Goal: Information Seeking & Learning: Learn about a topic

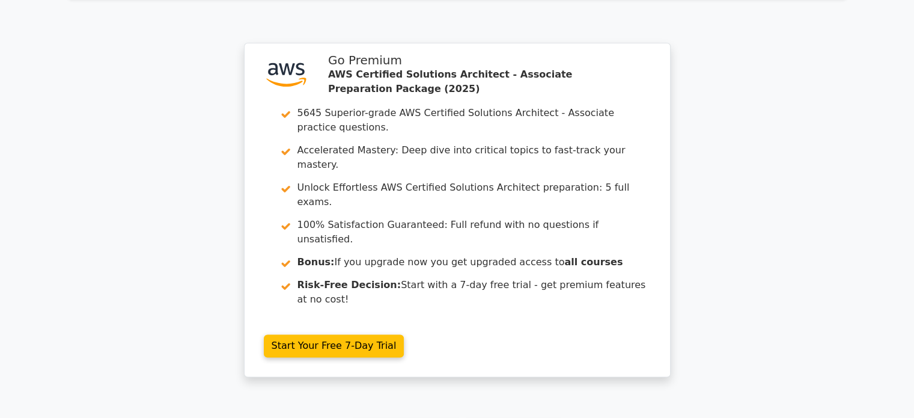
scroll to position [1687, 0]
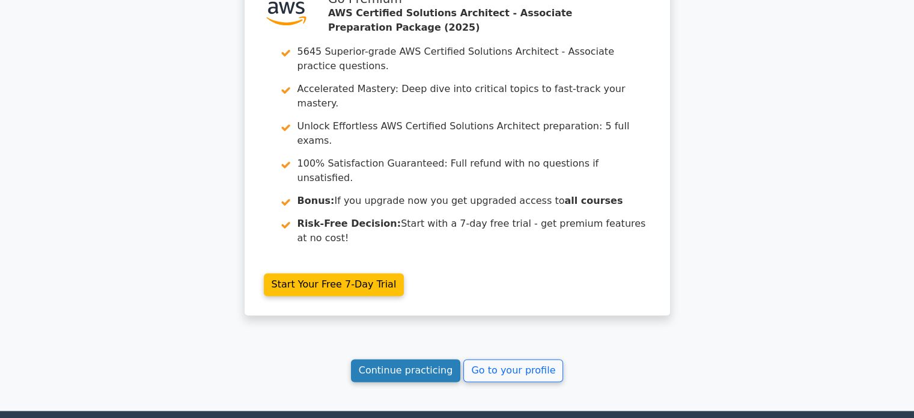
click at [421, 359] on link "Continue practicing" at bounding box center [406, 370] width 110 height 23
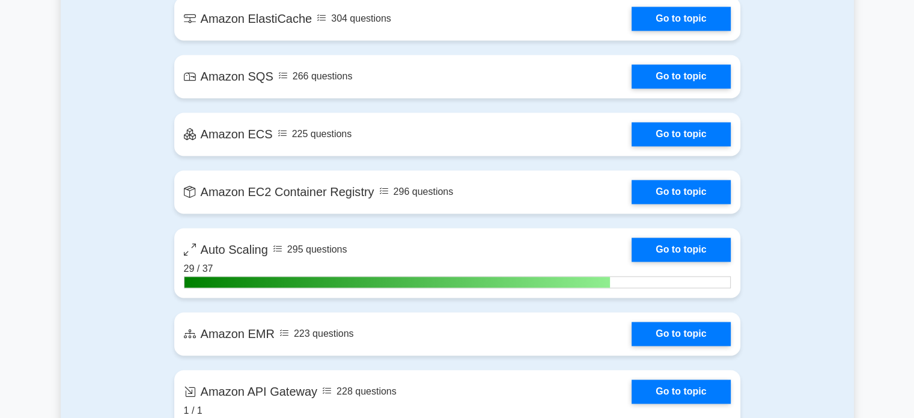
scroll to position [1859, 0]
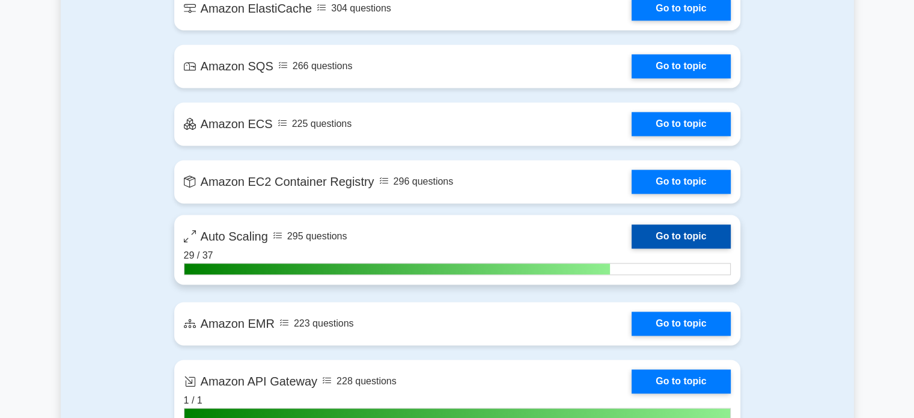
click at [718, 237] on link "Go to topic" at bounding box center [681, 236] width 99 height 24
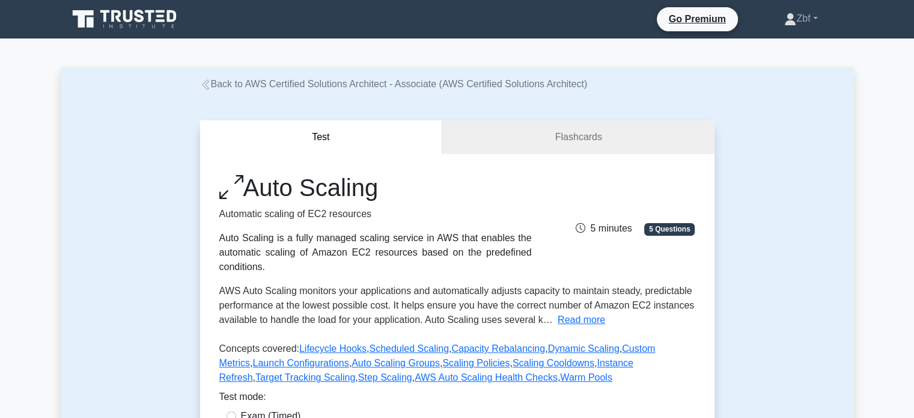
scroll to position [365, 0]
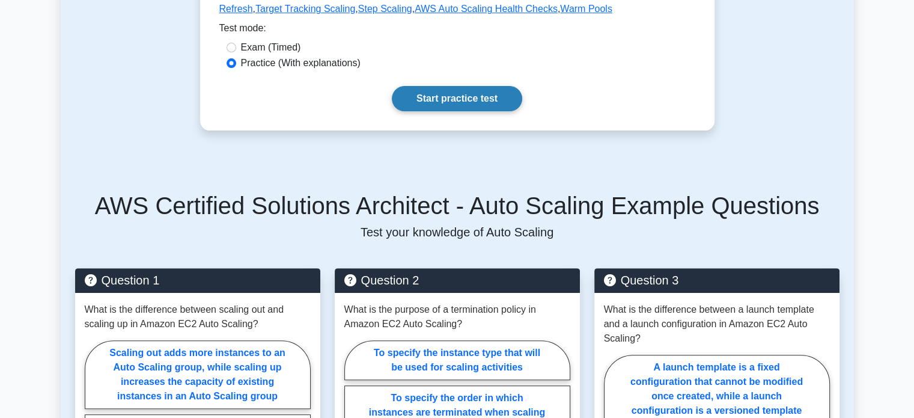
click at [463, 103] on link "Start practice test" at bounding box center [457, 98] width 130 height 25
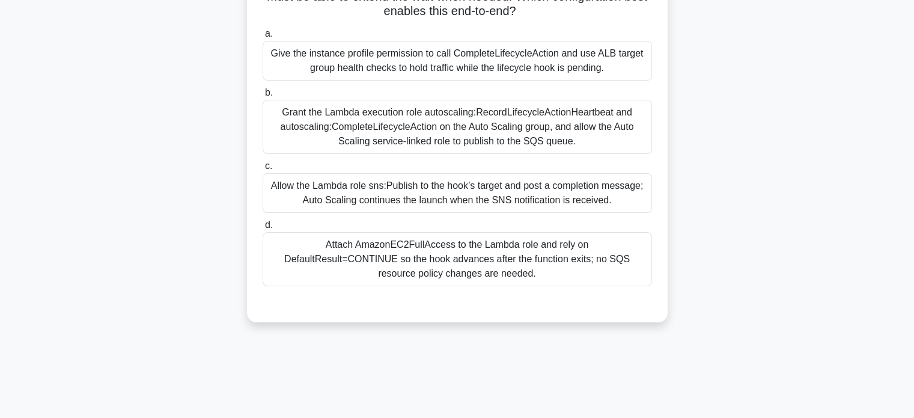
scroll to position [188, 0]
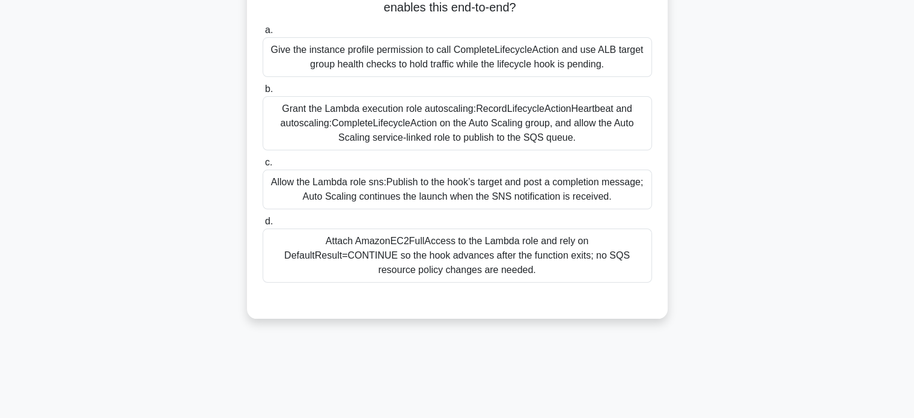
click at [554, 197] on div "Allow the Lambda role sns:Publish to the hook’s target and post a completion me…" at bounding box center [457, 189] width 389 height 40
click at [263, 166] on input "c. Allow the Lambda role sns:Publish to the hook’s target and post a completion…" at bounding box center [263, 163] width 0 height 8
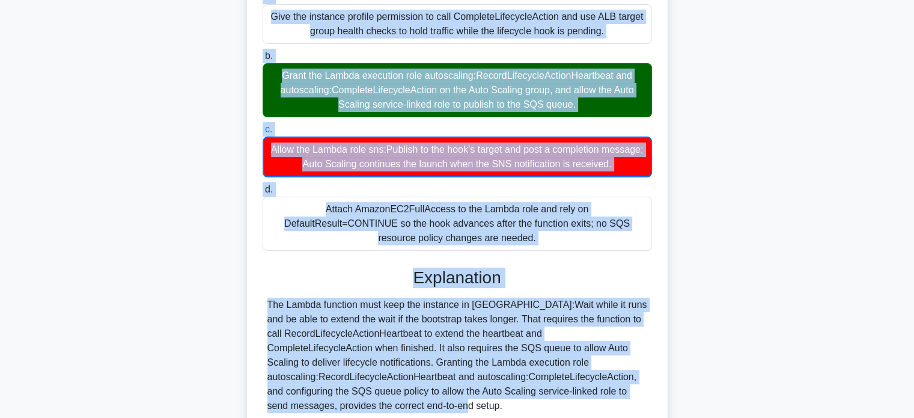
scroll to position [279, 0]
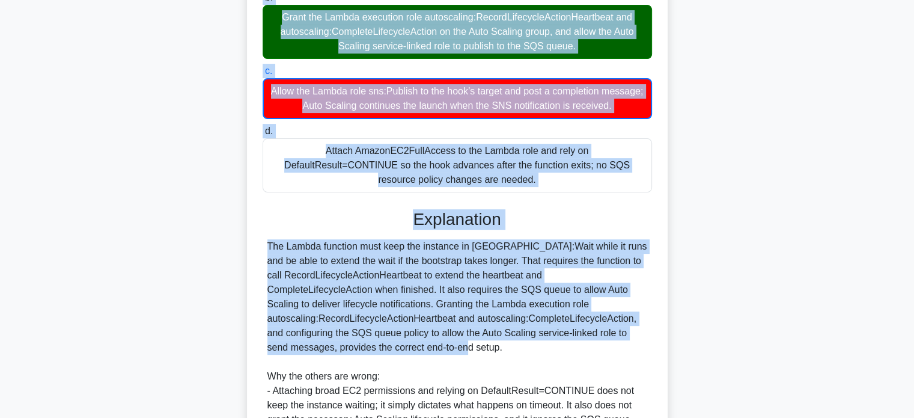
drag, startPoint x: 329, startPoint y: 108, endPoint x: 484, endPoint y: 179, distance: 170.0
click at [484, 179] on div "An Auto Scaling group uses a lifecycle hook on EC2_INSTANCE_LAUNCHING that send…" at bounding box center [457, 208] width 411 height 801
copy div "An Auto Scaling group uses a lifecycle hook on EC2_INSTANCE_LAUNCHING that send…"
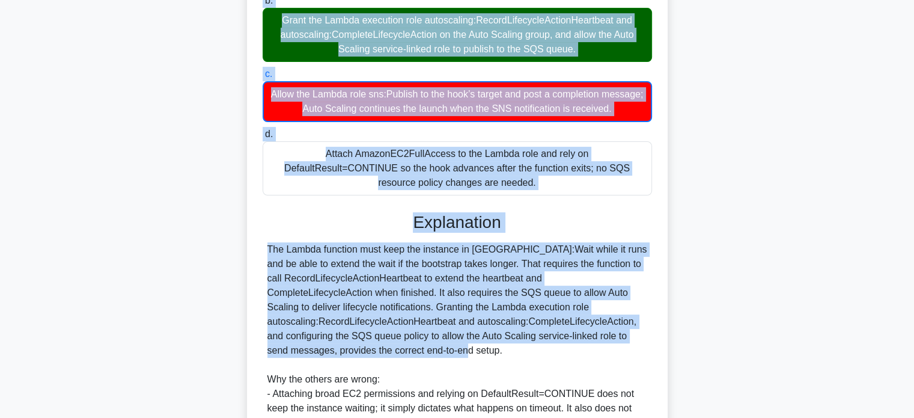
click at [791, 130] on div "An Auto Scaling group uses a lifecycle hook on EC2_INSTANCE_LAUNCHING that send…" at bounding box center [457, 218] width 793 height 825
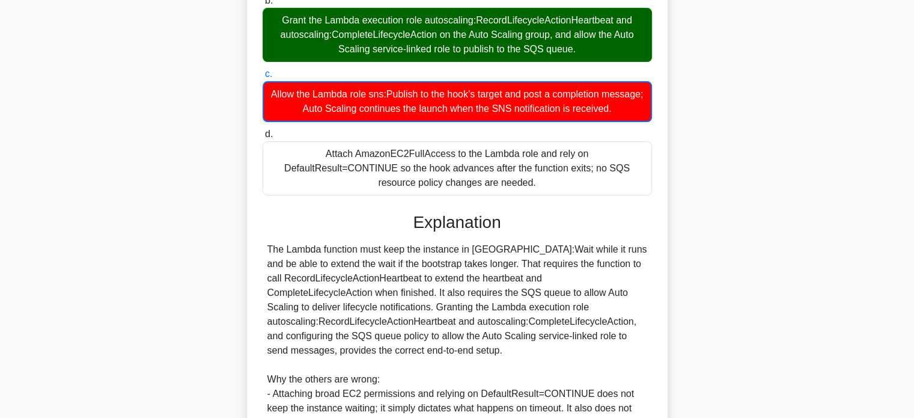
scroll to position [496, 0]
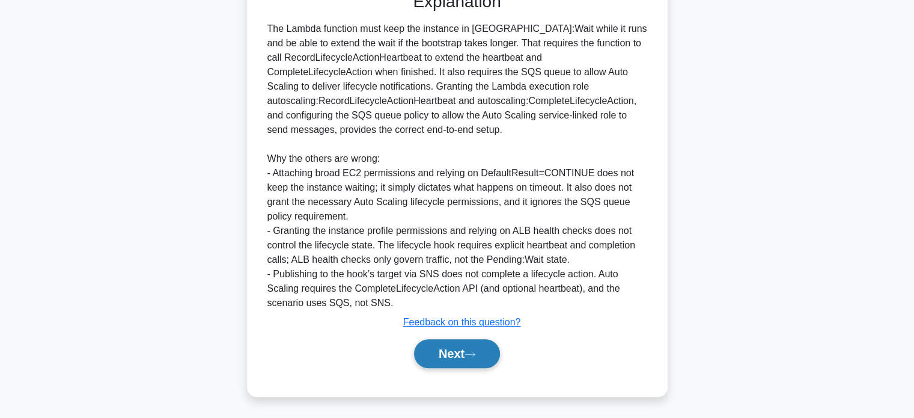
click at [496, 349] on button "Next" at bounding box center [457, 353] width 86 height 29
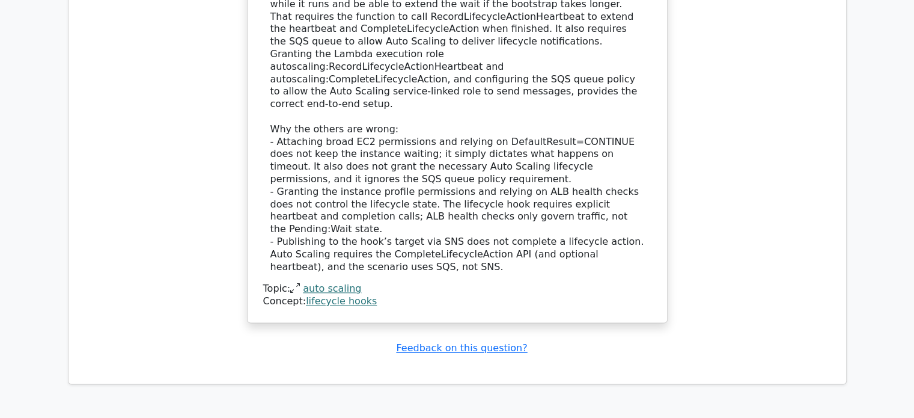
scroll to position [1855, 0]
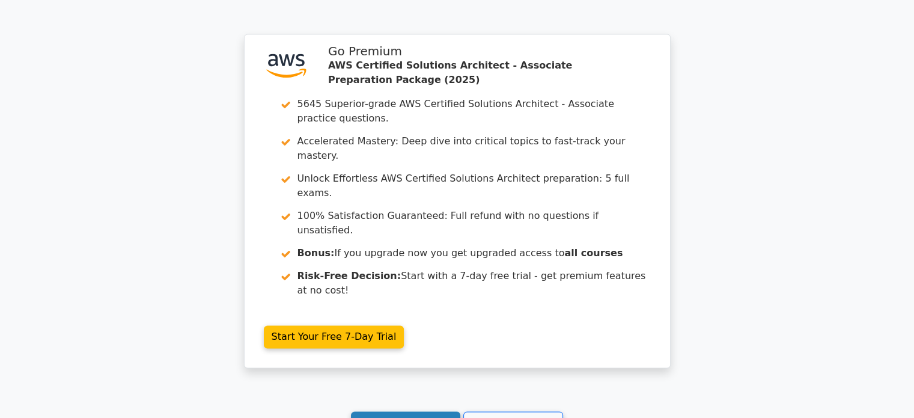
click at [429, 411] on link "Continue practicing" at bounding box center [406, 422] width 110 height 23
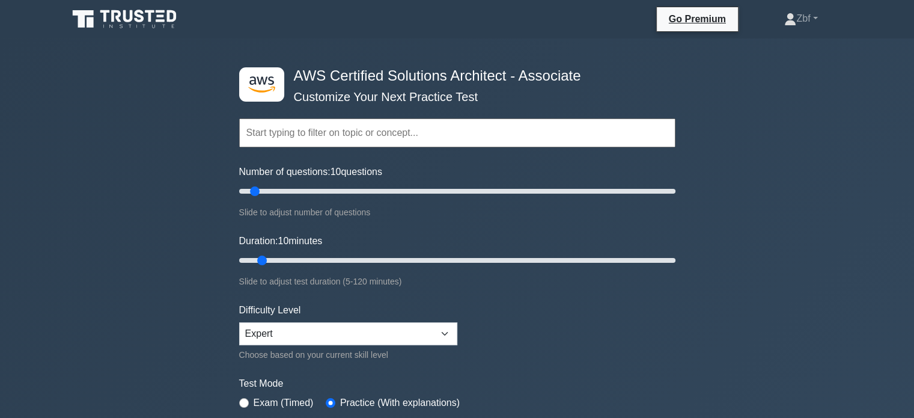
click at [904, 247] on div ".st0{fill:#252F3E;} .st1{fill-rule:evenodd;clip-rule:evenodd;fill:#FF9900;} AWS…" at bounding box center [457, 399] width 914 height 722
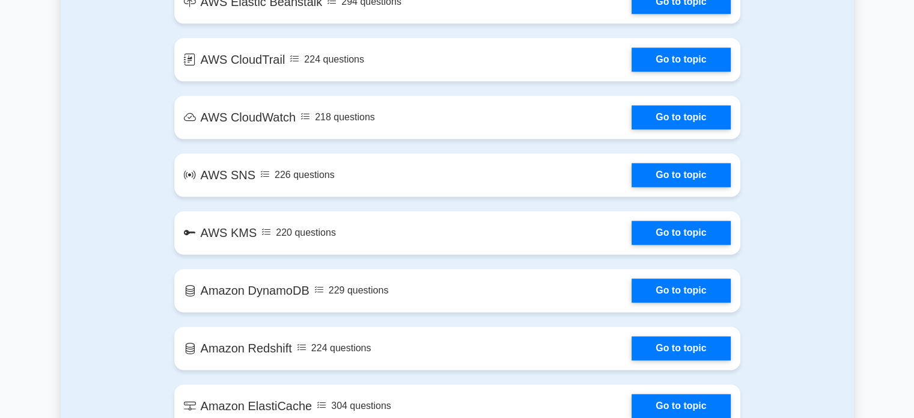
scroll to position [1827, 0]
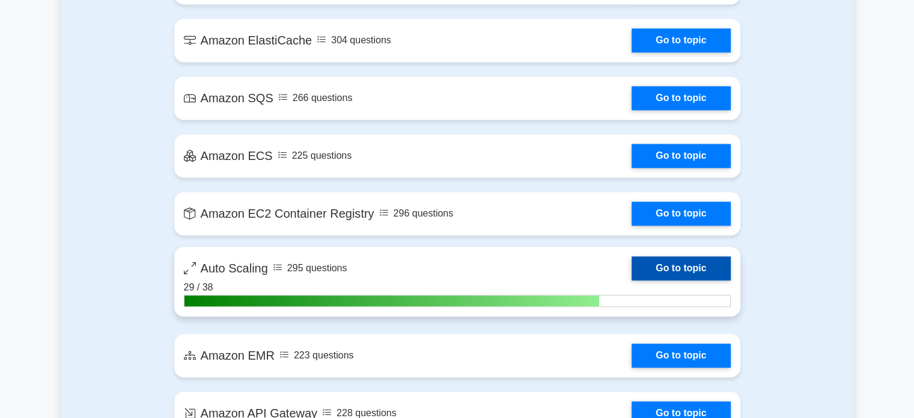
click at [658, 266] on link "Go to topic" at bounding box center [681, 268] width 99 height 24
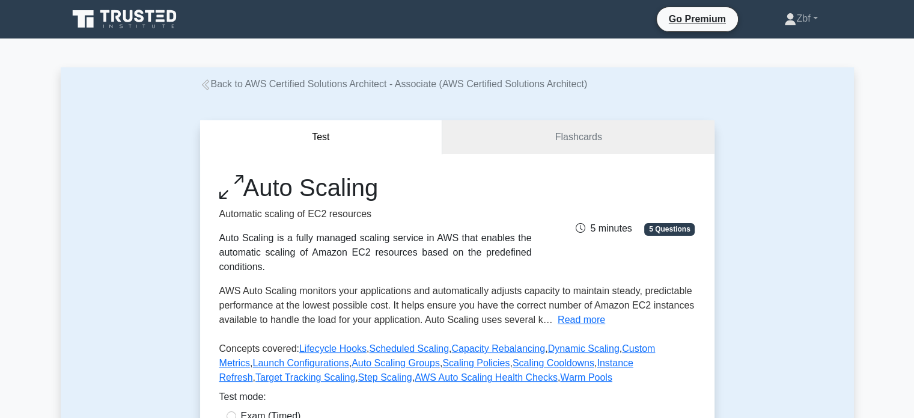
scroll to position [365, 0]
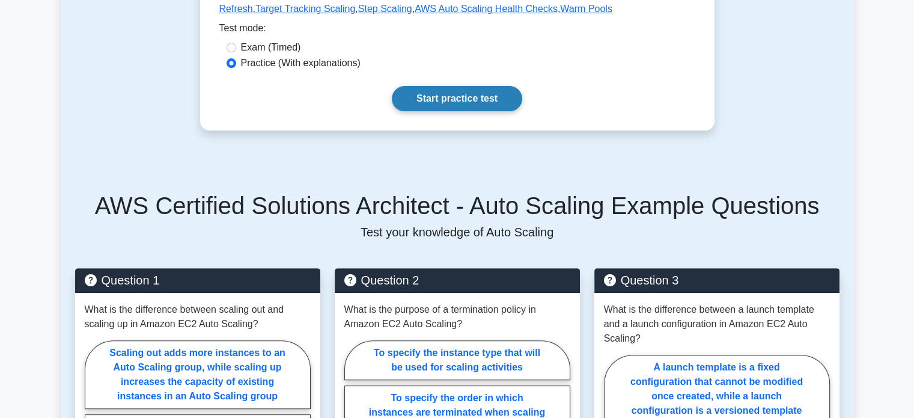
click at [498, 99] on link "Start practice test" at bounding box center [457, 98] width 130 height 25
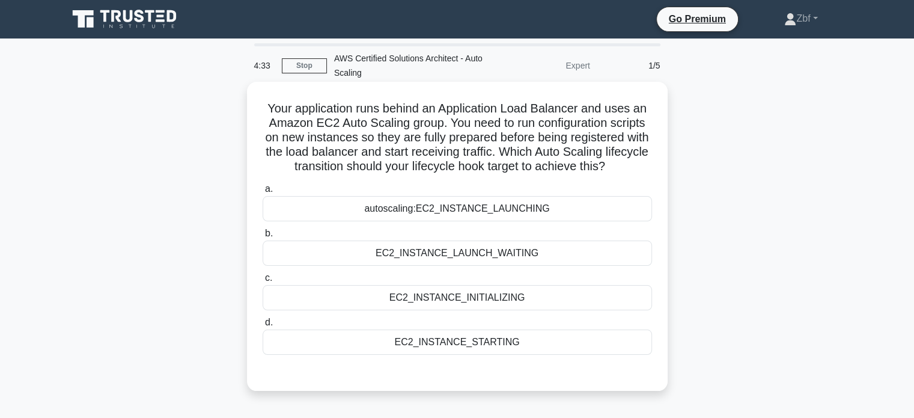
click at [461, 255] on div "EC2_INSTANCE_LAUNCH_WAITING" at bounding box center [457, 252] width 389 height 25
click at [263, 237] on input "b. EC2_INSTANCE_LAUNCH_WAITING" at bounding box center [263, 234] width 0 height 8
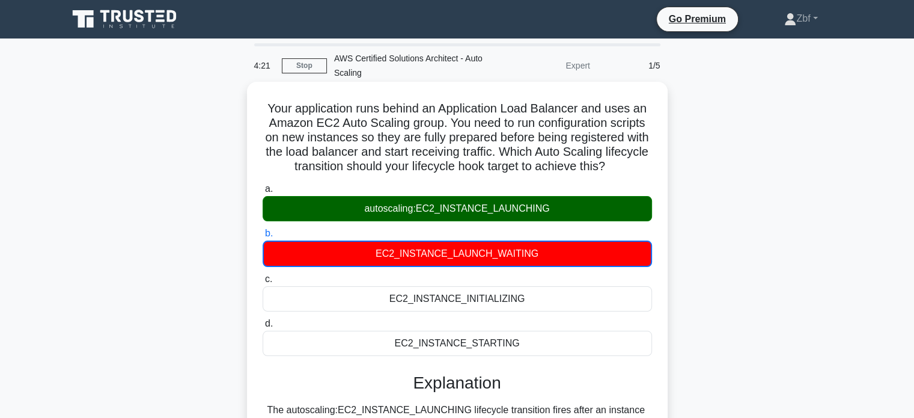
drag, startPoint x: 263, startPoint y: 105, endPoint x: 530, endPoint y: 339, distance: 355.2
click at [530, 339] on div "Your application runs behind an Application Load Balancer and uses an Amazon EC…" at bounding box center [457, 343] width 411 height 513
copy div "Your application runs behind an Application Load Balancer and uses an Amazon EC…"
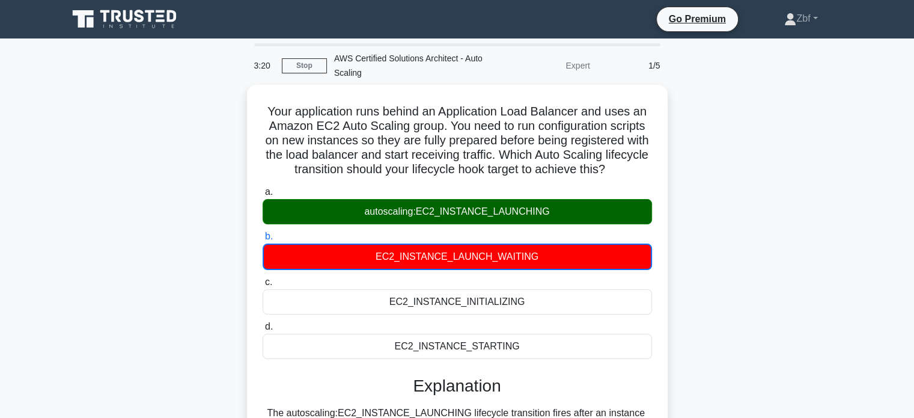
click at [139, 86] on div "Your application runs behind an Application Load Balancer and uses an Amazon EC…" at bounding box center [457, 353] width 793 height 537
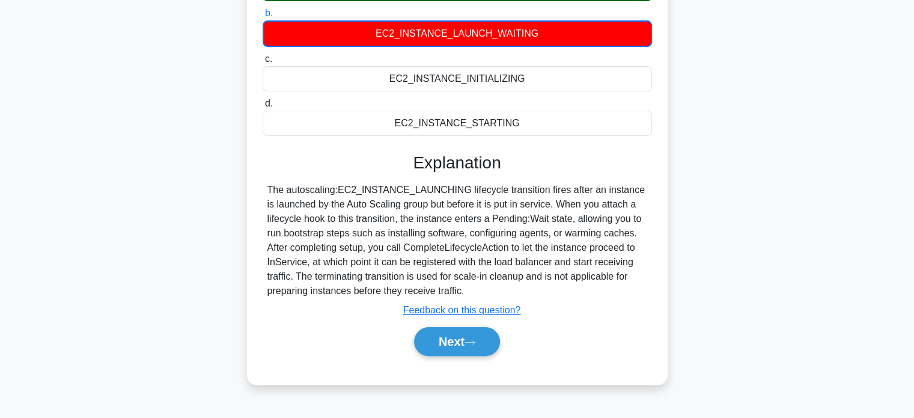
scroll to position [231, 0]
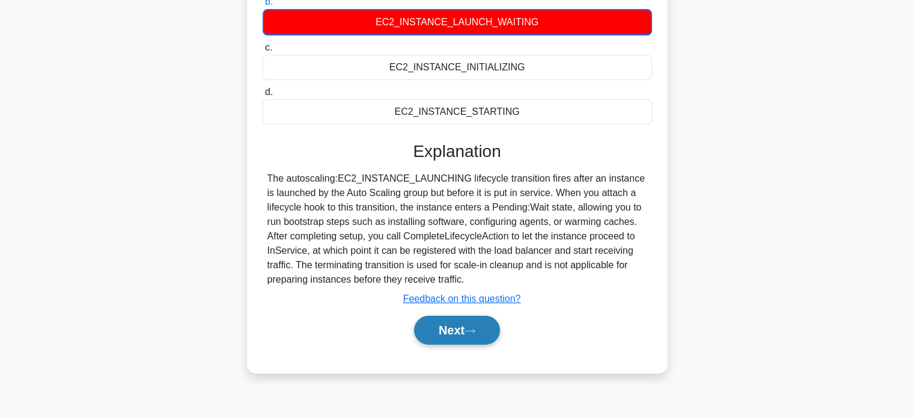
click at [447, 322] on button "Next" at bounding box center [457, 330] width 86 height 29
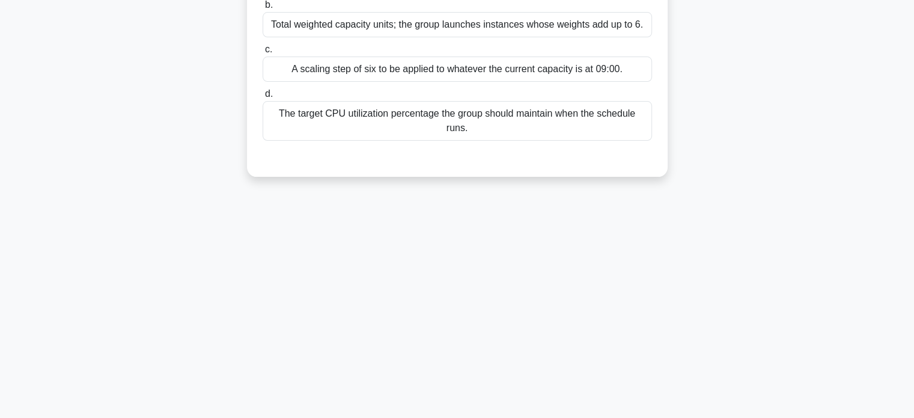
scroll to position [0, 0]
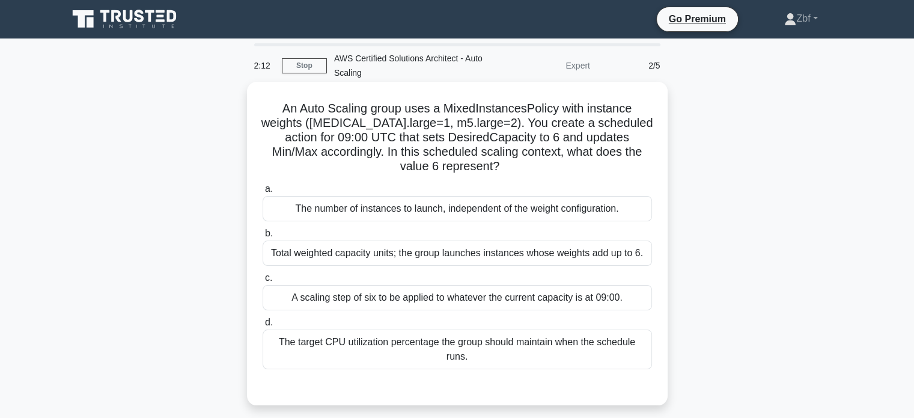
click at [559, 252] on div "Total weighted capacity units; the group launches instances whose weights add u…" at bounding box center [457, 252] width 389 height 25
click at [263, 237] on input "b. Total weighted capacity units; the group launches instances whose weights ad…" at bounding box center [263, 234] width 0 height 8
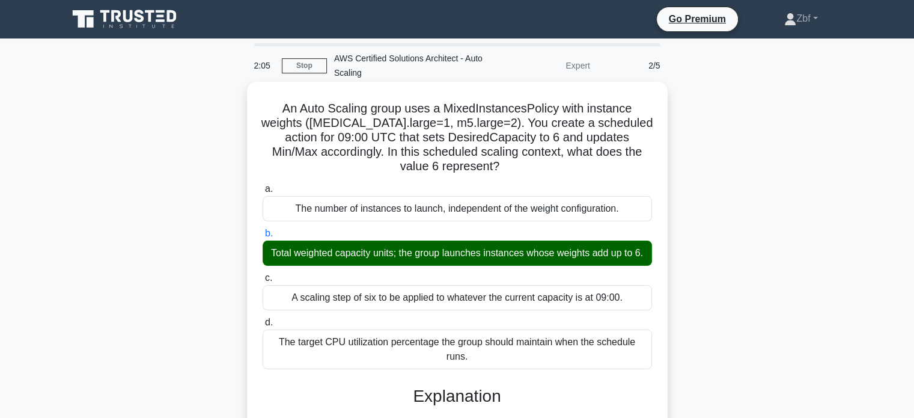
drag, startPoint x: 279, startPoint y: 108, endPoint x: 478, endPoint y: 370, distance: 329.9
click at [478, 370] on div "An Auto Scaling group uses a MixedInstancesPolicy with instance weights (t3.lar…" at bounding box center [457, 393] width 411 height 612
copy div "An Auto Scaling group uses a MixedInstancesPolicy with instance weights (t3.lar…"
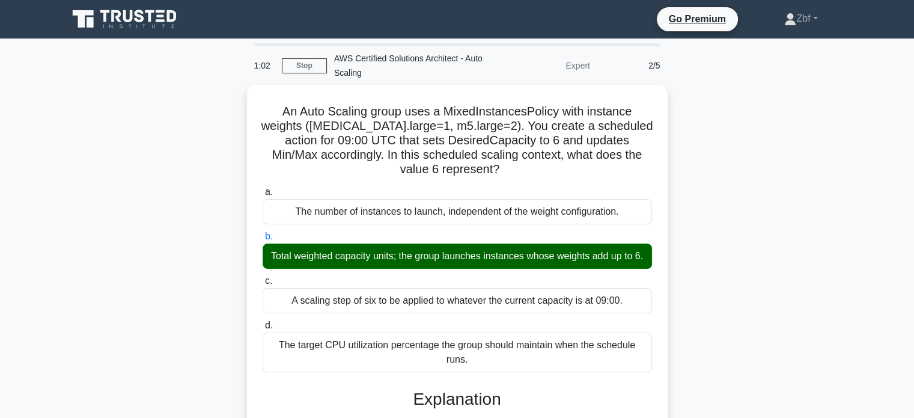
click at [748, 159] on div "An Auto Scaling group uses a MixedInstancesPolicy with instance weights (t3.lar…" at bounding box center [457, 403] width 793 height 636
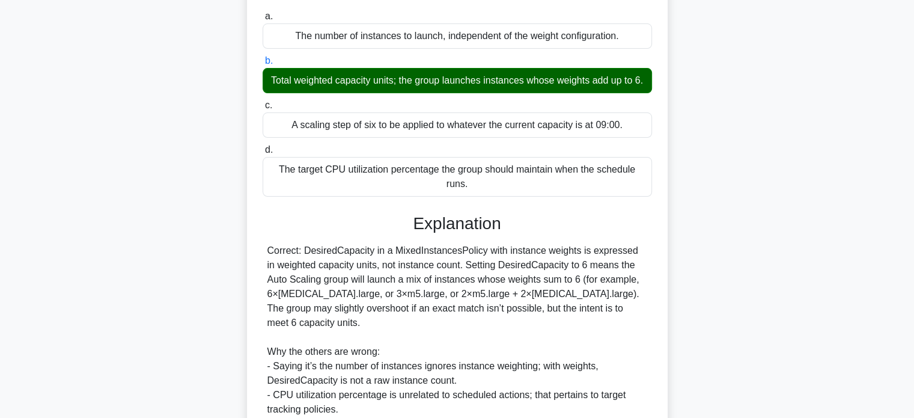
scroll to position [308, 0]
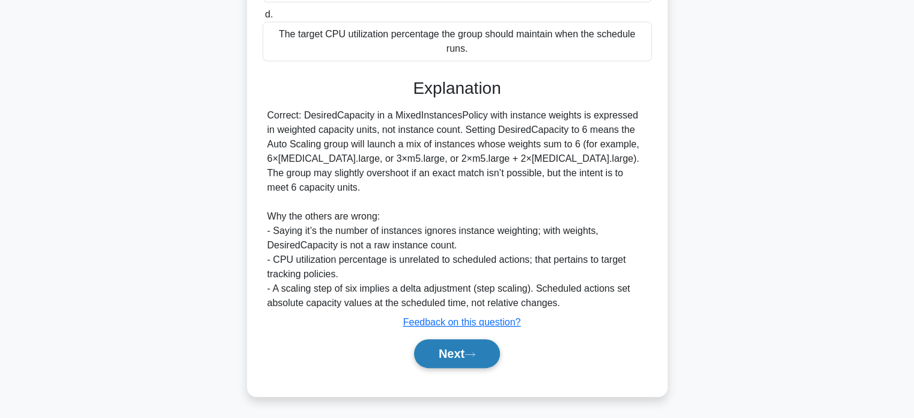
click at [465, 358] on button "Next" at bounding box center [457, 353] width 86 height 29
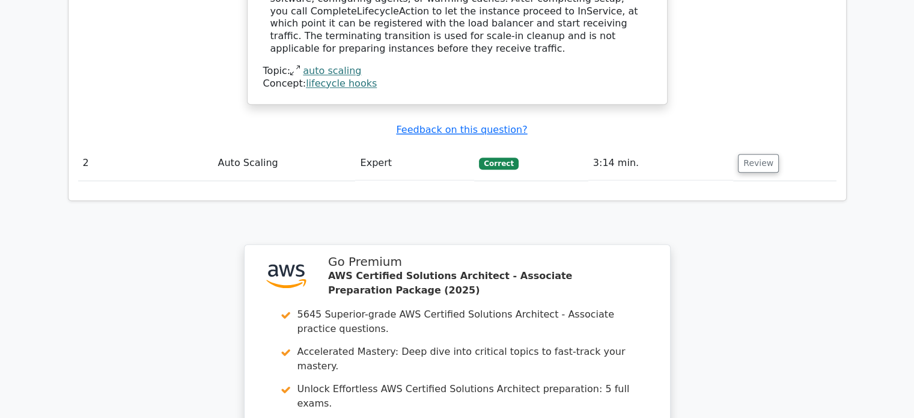
scroll to position [1636, 0]
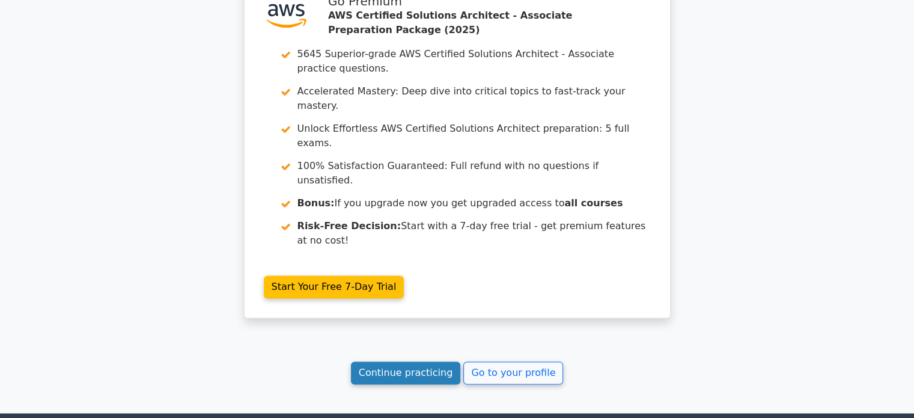
click at [428, 361] on link "Continue practicing" at bounding box center [406, 372] width 110 height 23
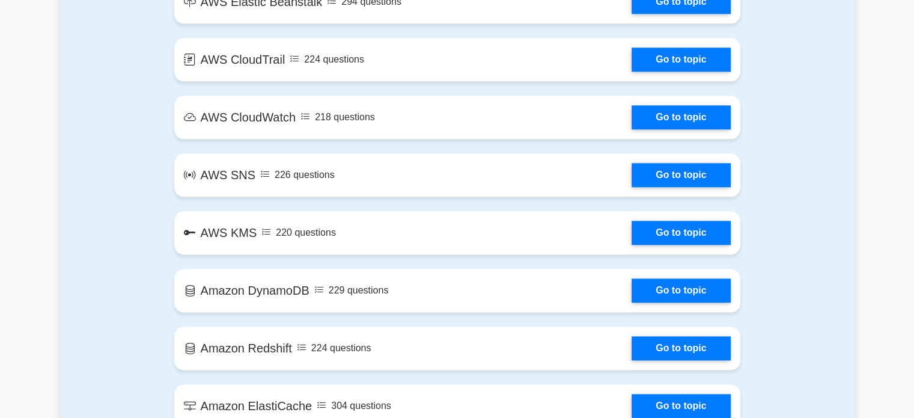
scroll to position [1827, 0]
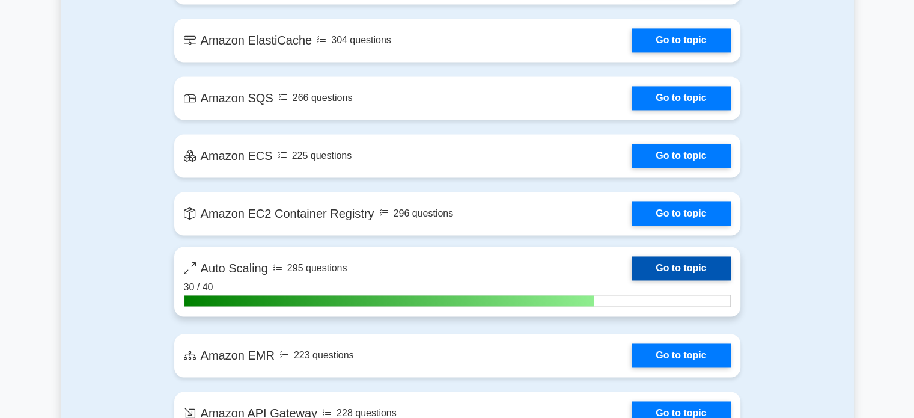
click at [679, 271] on link "Go to topic" at bounding box center [681, 268] width 99 height 24
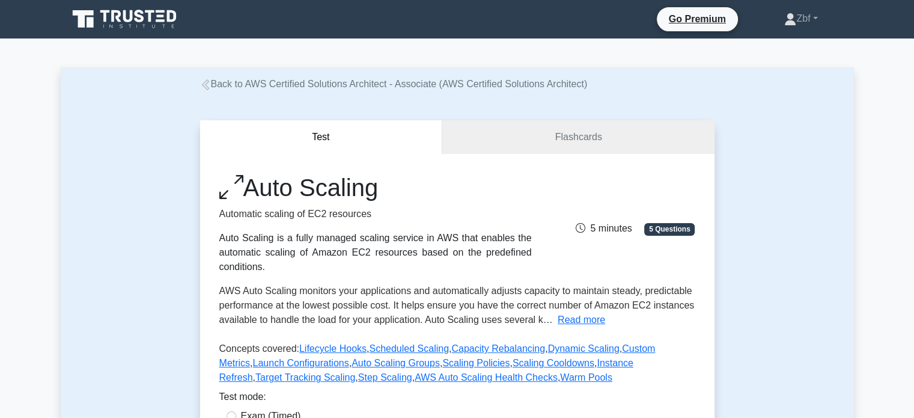
scroll to position [365, 0]
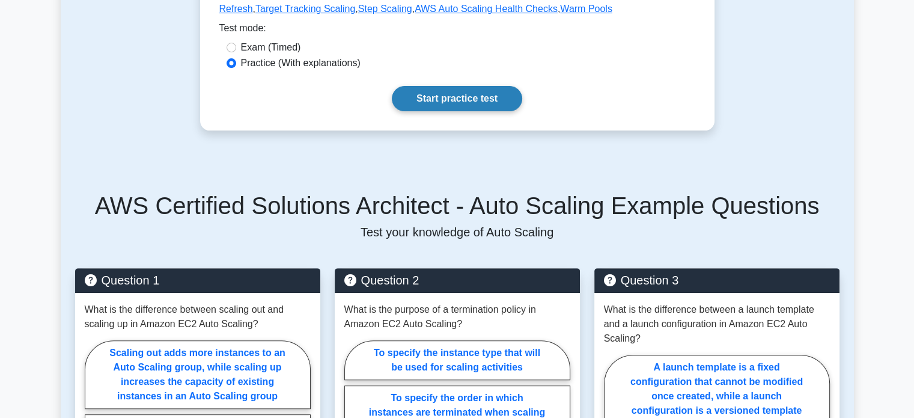
click at [494, 96] on link "Start practice test" at bounding box center [457, 98] width 130 height 25
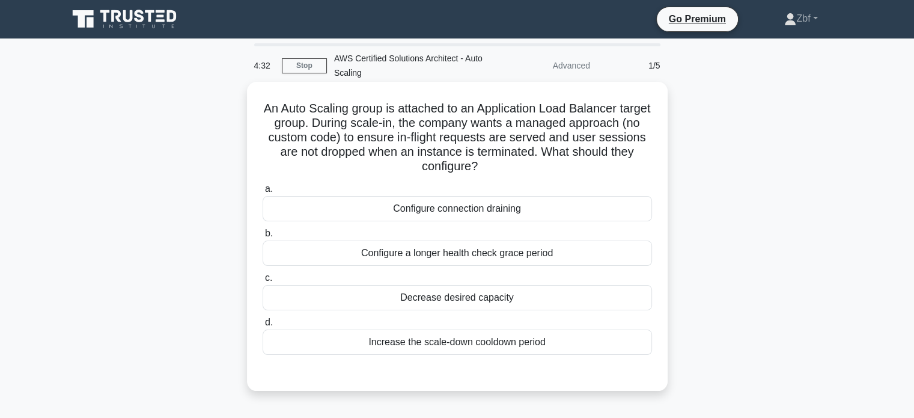
click at [468, 338] on div "Increase the scale-down cooldown period" at bounding box center [457, 341] width 389 height 25
click at [263, 326] on input "d. Increase the scale-down cooldown period" at bounding box center [263, 323] width 0 height 8
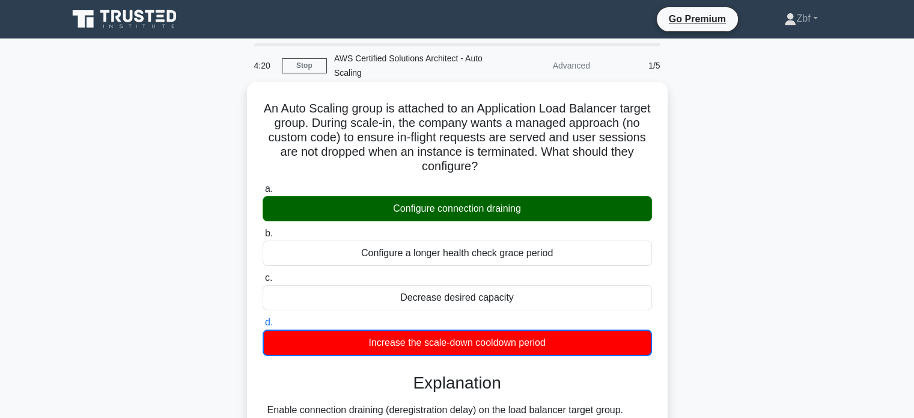
drag, startPoint x: 277, startPoint y: 108, endPoint x: 571, endPoint y: 335, distance: 371.5
click at [571, 335] on div "An Auto Scaling group is attached to an Application Load Balancer target group.…" at bounding box center [457, 336] width 411 height 498
copy div "An Auto Scaling group is attached to an Application Load Balancer target group.…"
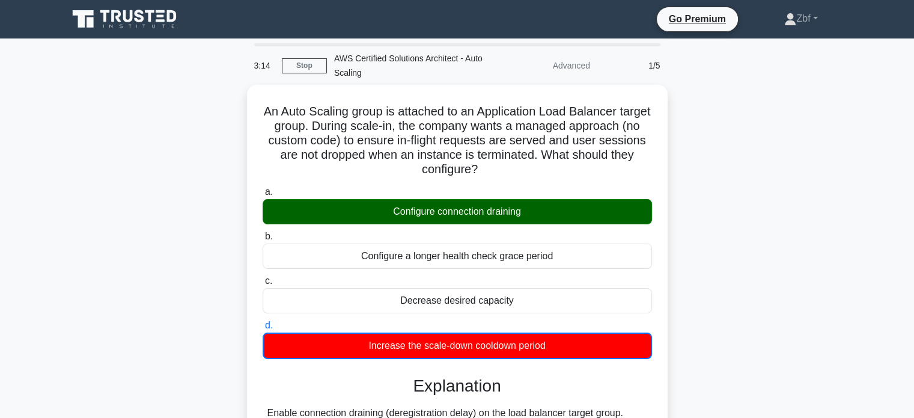
click at [752, 128] on div "An Auto Scaling group is attached to an Application Load Balancer target group.…" at bounding box center [457, 346] width 793 height 522
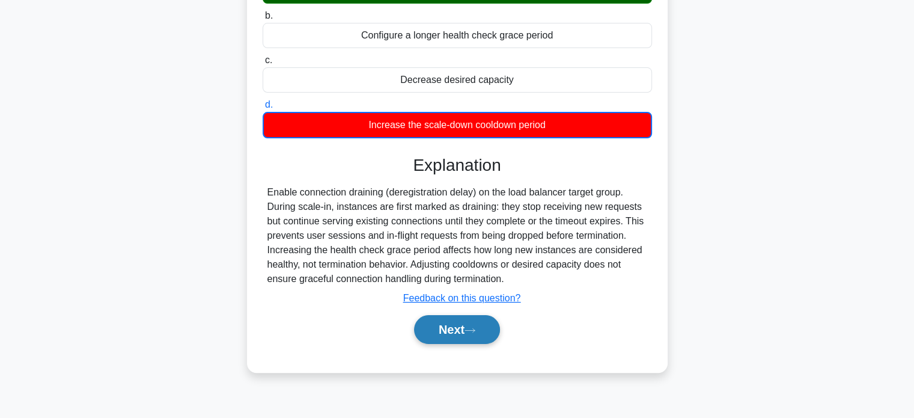
click at [463, 335] on button "Next" at bounding box center [457, 329] width 86 height 29
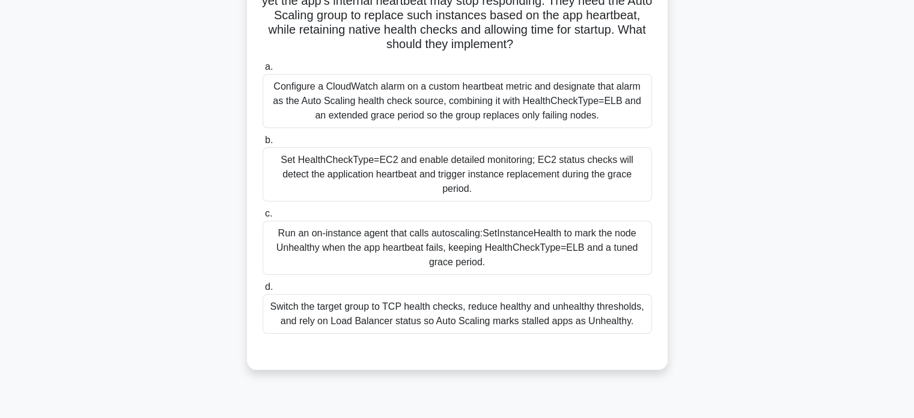
scroll to position [142, 0]
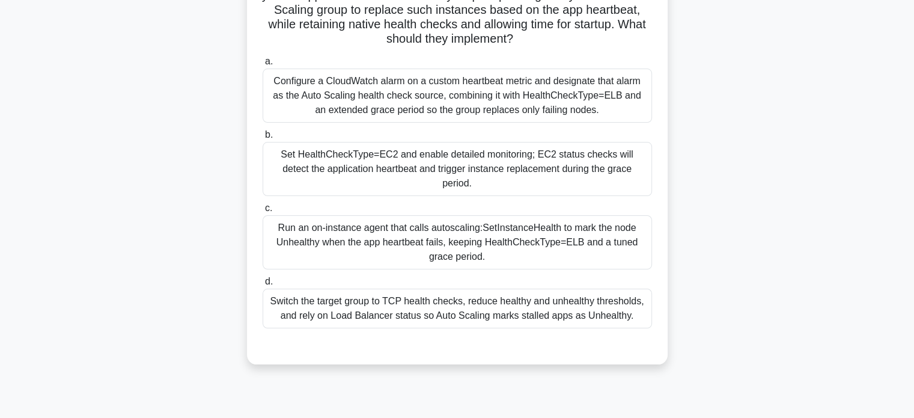
click at [549, 219] on div "Run an on-instance agent that calls autoscaling:SetInstanceHealth to mark the n…" at bounding box center [457, 242] width 389 height 54
click at [263, 212] on input "c. Run an on-instance agent that calls autoscaling:SetInstanceHealth to mark th…" at bounding box center [263, 208] width 0 height 8
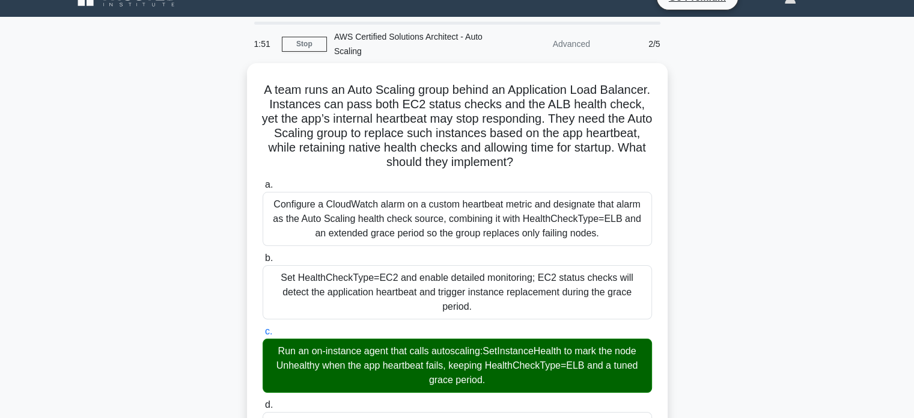
scroll to position [20, 0]
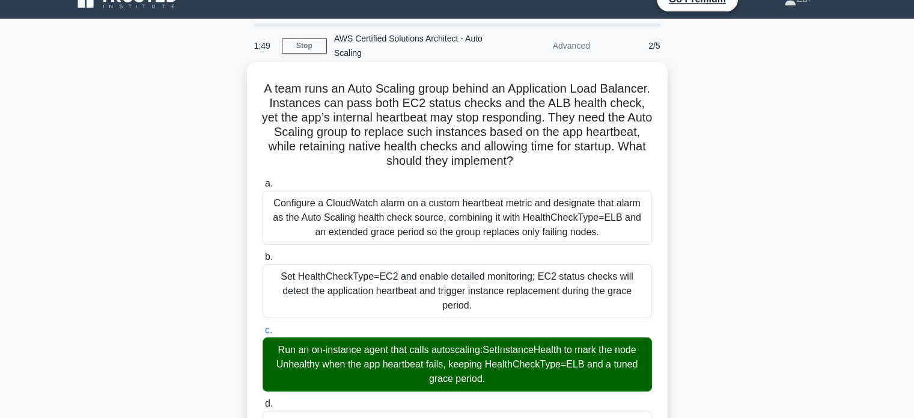
click at [284, 87] on h5 "A team runs an Auto Scaling group behind an Application Load Balancer. Instance…" at bounding box center [457, 125] width 392 height 88
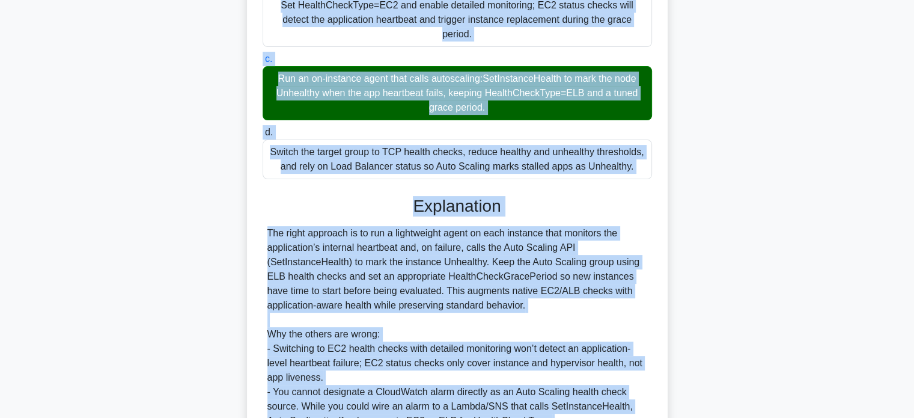
scroll to position [369, 0]
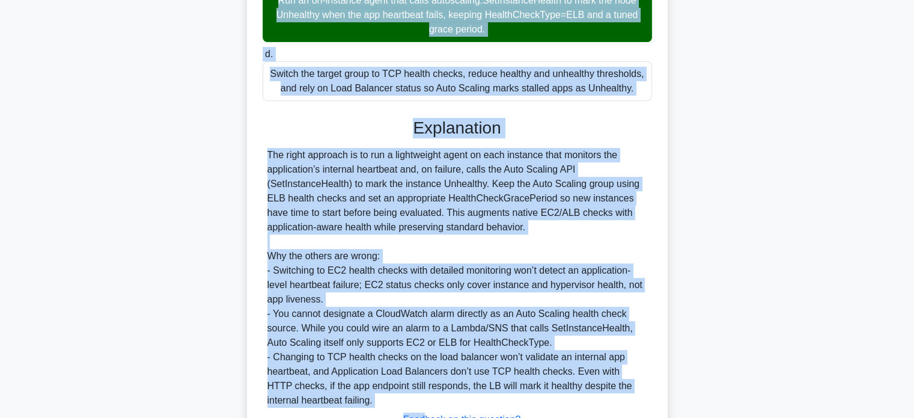
drag, startPoint x: 284, startPoint y: 87, endPoint x: 640, endPoint y: 75, distance: 355.4
click at [640, 75] on div "A team runs an Auto Scaling group behind an Application Load Balancer. Instance…" at bounding box center [457, 103] width 411 height 771
copy div "L ipsu dolo si Amet Consect adipi elitse do Eiusmodtemp Inci Utlabore. Etdolore…"
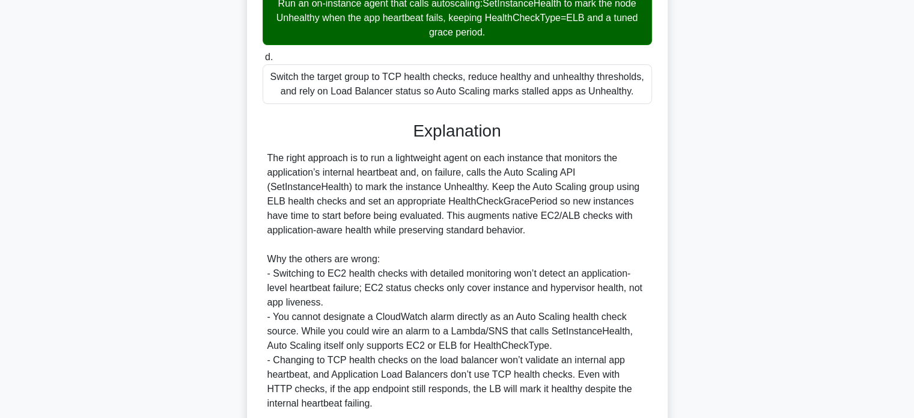
click at [794, 162] on div "A team runs an Auto Scaling group behind an Application Load Balancer. Instance…" at bounding box center [457, 113] width 793 height 795
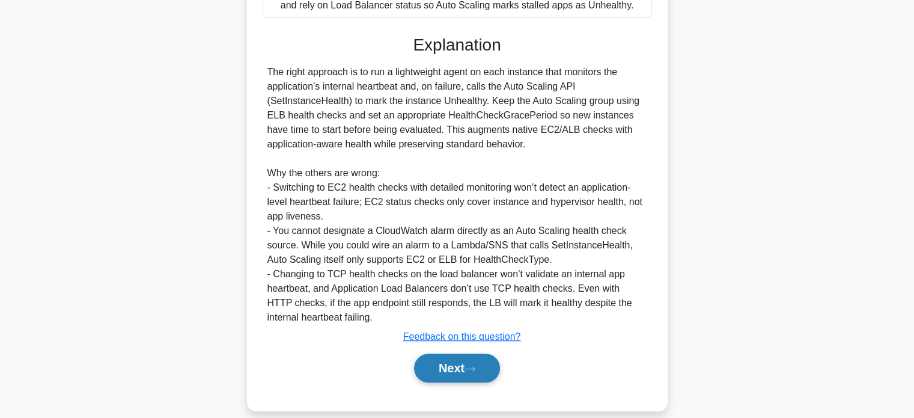
click at [471, 365] on icon at bounding box center [470, 368] width 11 height 7
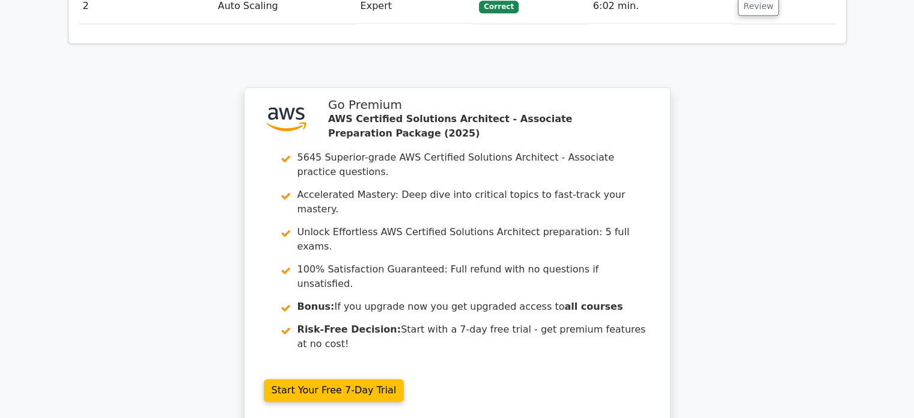
drag, startPoint x: 0, startPoint y: 0, endPoint x: 923, endPoint y: 385, distance: 999.6
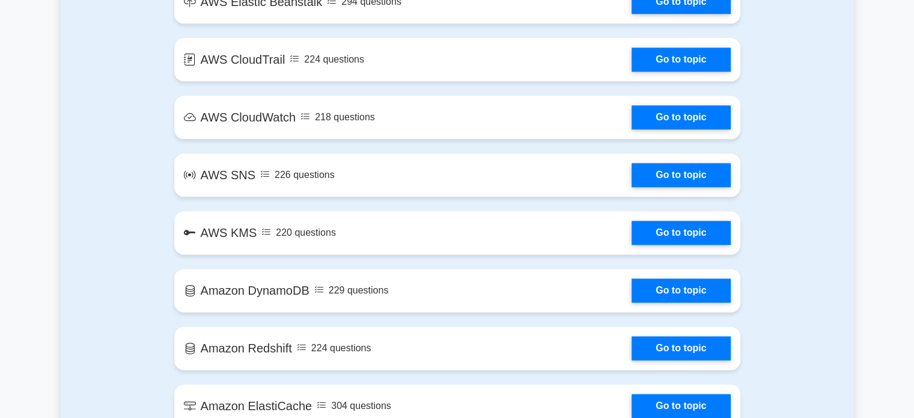
scroll to position [1827, 0]
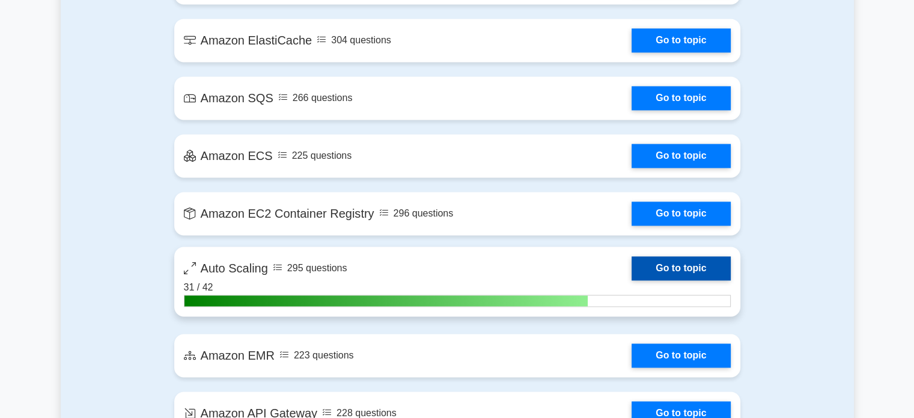
click at [690, 266] on link "Go to topic" at bounding box center [681, 268] width 99 height 24
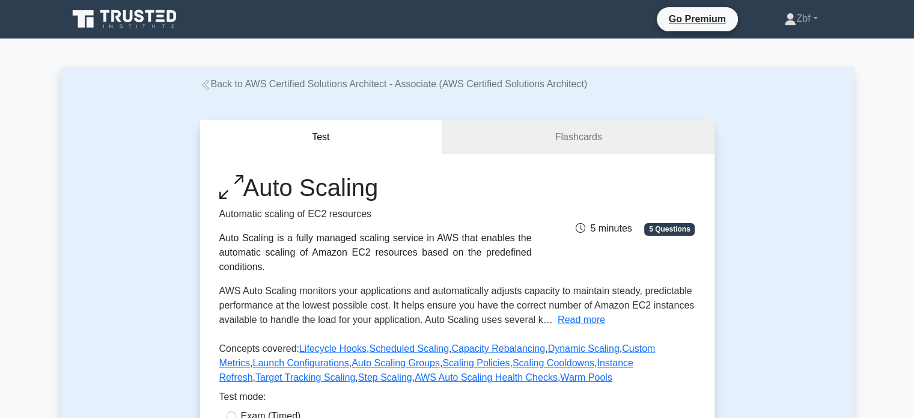
scroll to position [365, 0]
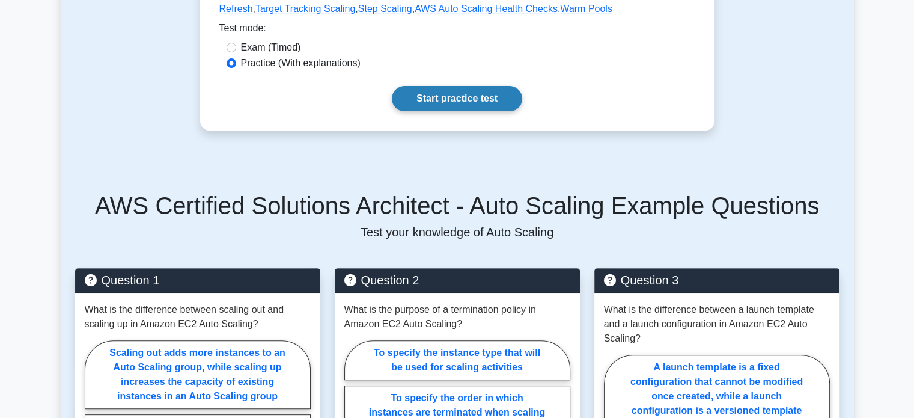
click at [456, 96] on link "Start practice test" at bounding box center [457, 98] width 130 height 25
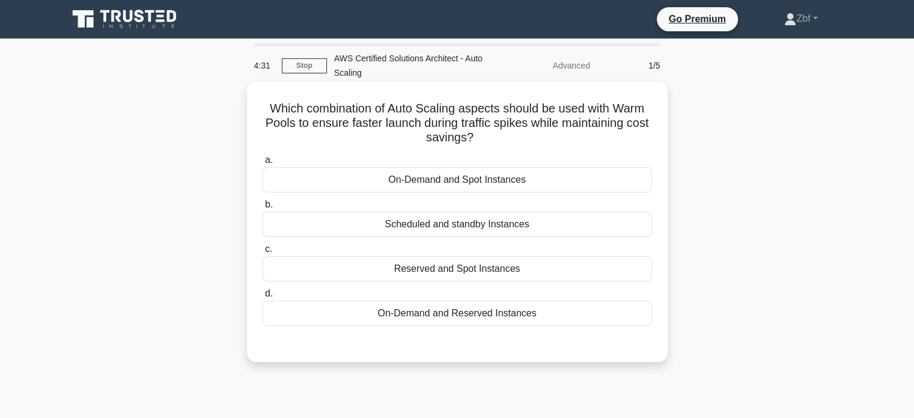
click at [475, 173] on div "On-Demand and Spot Instances" at bounding box center [457, 179] width 389 height 25
click at [263, 164] on input "a. On-Demand and Spot Instances" at bounding box center [263, 160] width 0 height 8
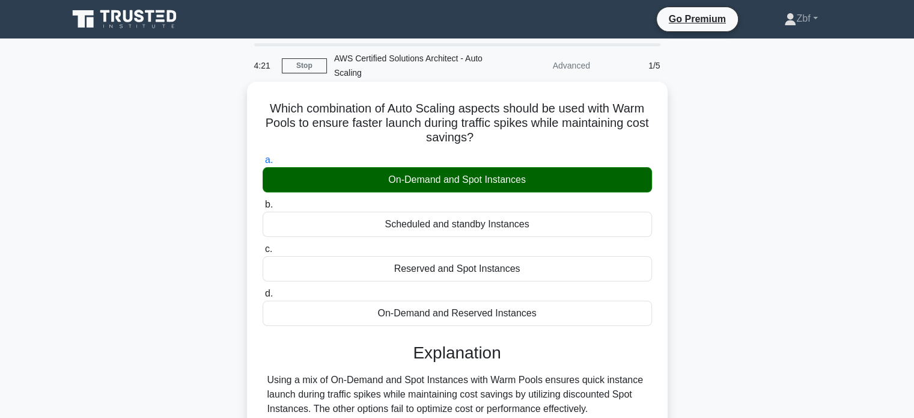
drag, startPoint x: 265, startPoint y: 108, endPoint x: 558, endPoint y: 319, distance: 361.2
click at [558, 319] on div "Which combination of Auto Scaling aspects should be used with Warm Pools to ens…" at bounding box center [457, 292] width 411 height 411
copy div "Which combination of Auto Scaling aspects should be used with Warm Pools to ens…"
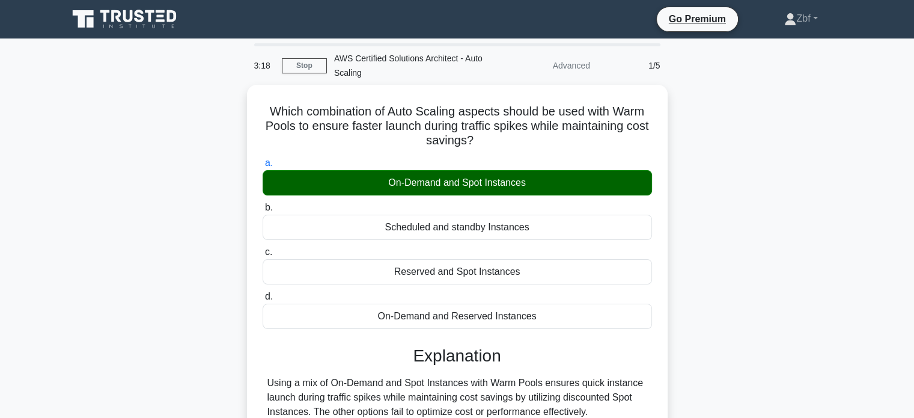
click at [778, 174] on div "Which combination of Auto Scaling aspects should be used with Warm Pools to ens…" at bounding box center [457, 302] width 793 height 435
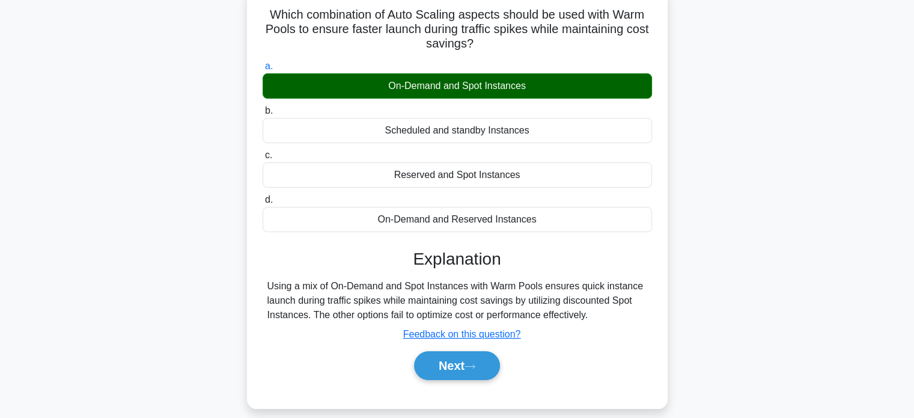
scroll to position [98, 0]
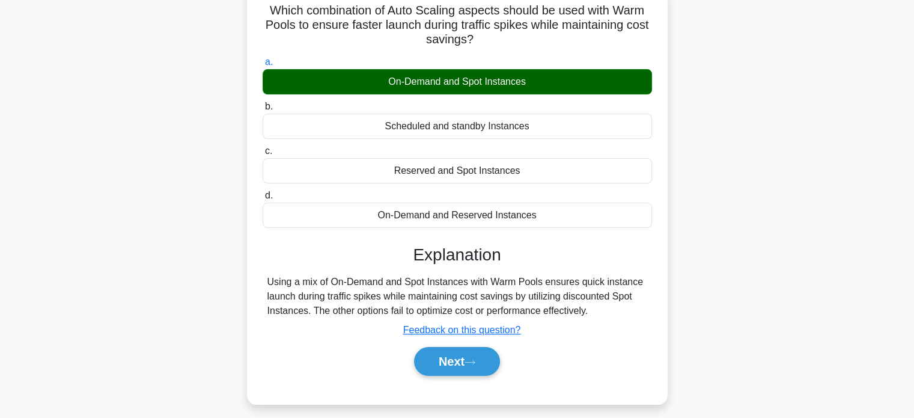
drag, startPoint x: 263, startPoint y: 276, endPoint x: 606, endPoint y: 311, distance: 345.0
click at [606, 311] on div "Using a mix of On-Demand and Spot Instances with Warm Pools ensures quick insta…" at bounding box center [457, 296] width 389 height 43
copy div "Using a mix of On-Demand and Spot Instances with Warm Pools ensures quick insta…"
click at [481, 356] on button "Next" at bounding box center [457, 361] width 86 height 29
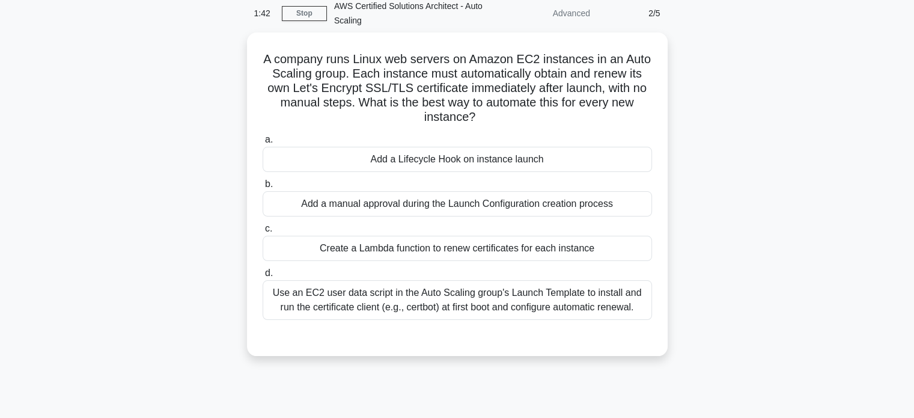
scroll to position [51, 0]
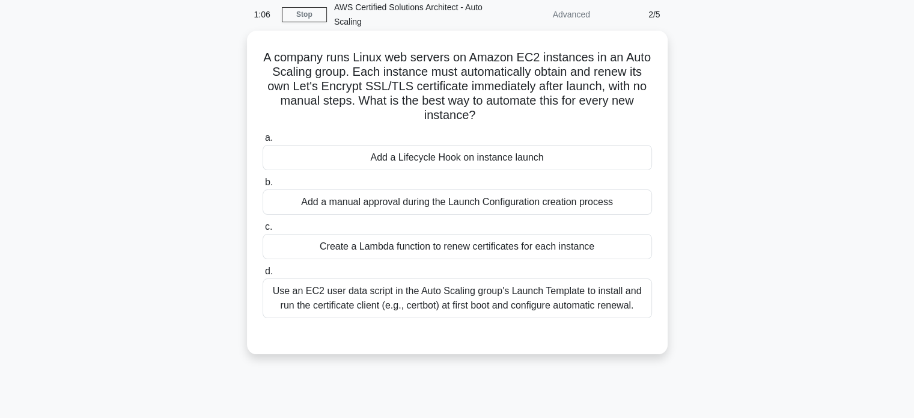
click at [542, 311] on div "Use an EC2 user data script in the Auto Scaling group's Launch Template to inst…" at bounding box center [457, 298] width 389 height 40
click at [263, 275] on input "d. Use an EC2 user data script in the Auto Scaling group's Launch Template to i…" at bounding box center [263, 271] width 0 height 8
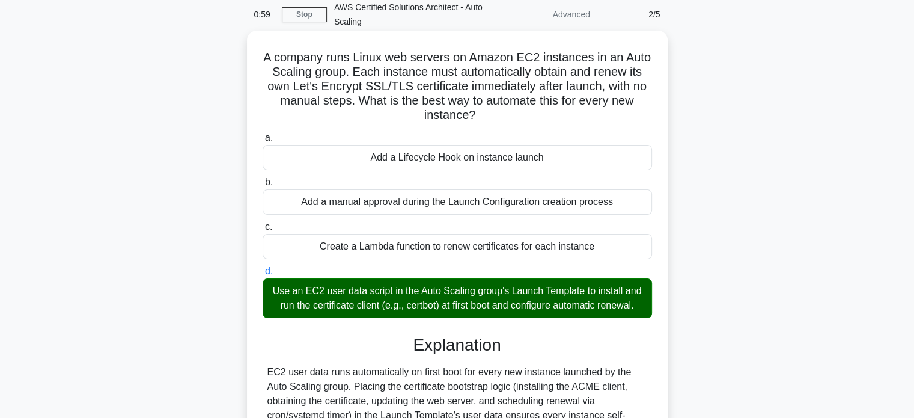
drag, startPoint x: 262, startPoint y: 55, endPoint x: 655, endPoint y: 303, distance: 464.1
click at [655, 303] on div "A company runs Linux web servers on Amazon EC2 instances in an Auto Scaling gro…" at bounding box center [457, 312] width 411 height 555
copy div "A company runs Linux web servers on Amazon EC2 instances in an Auto Scaling gro…"
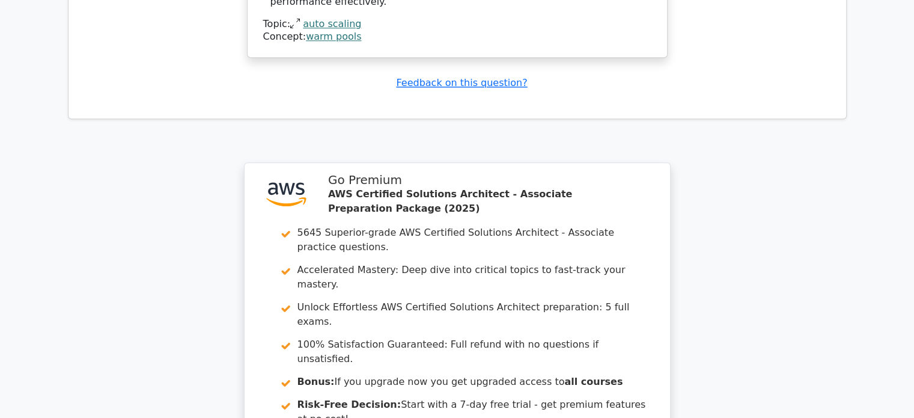
scroll to position [1358, 0]
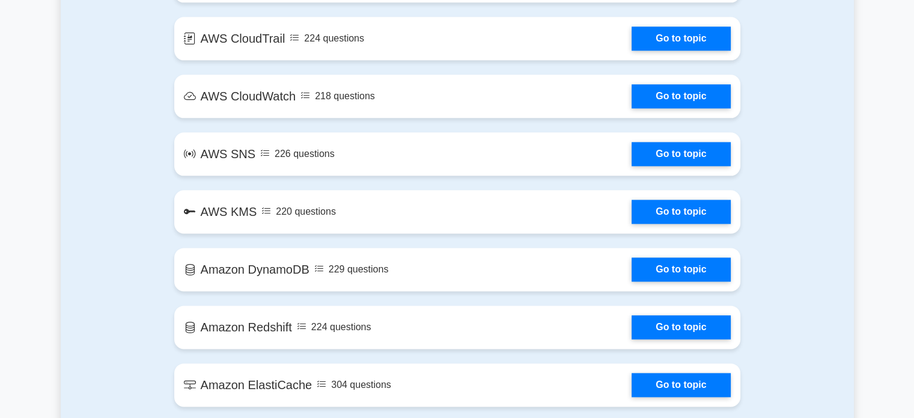
scroll to position [1827, 0]
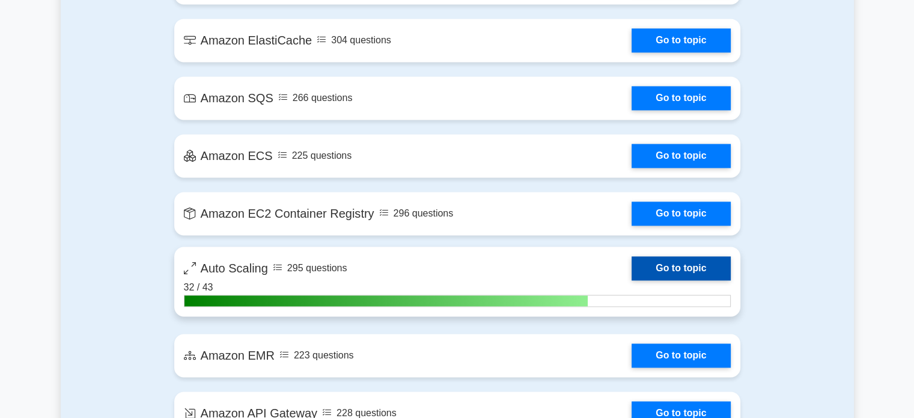
click at [671, 264] on link "Go to topic" at bounding box center [681, 268] width 99 height 24
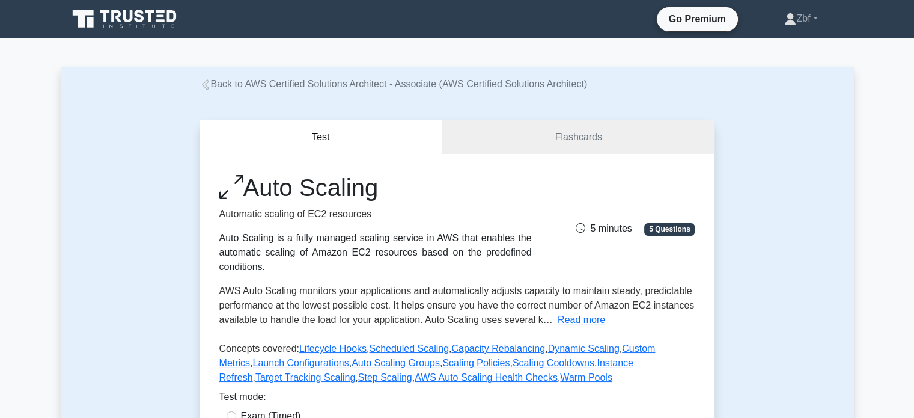
scroll to position [365, 0]
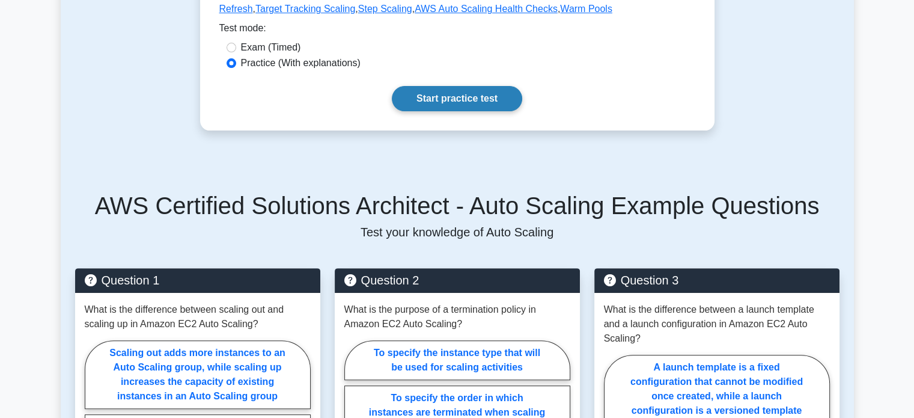
click at [492, 100] on link "Start practice test" at bounding box center [457, 98] width 130 height 25
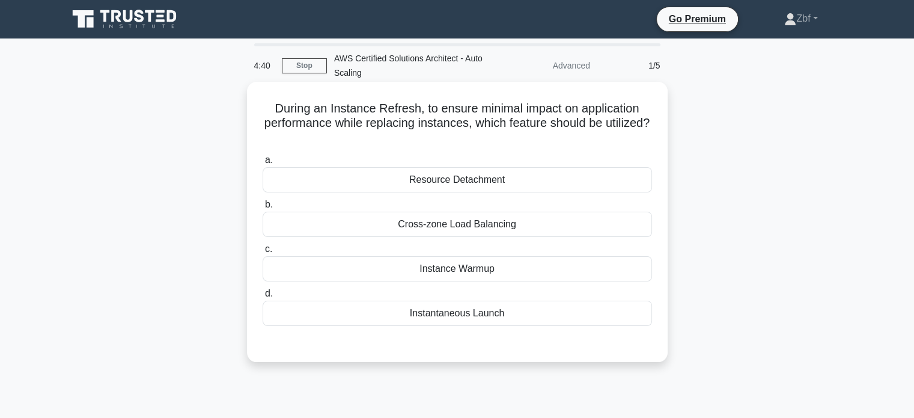
click at [540, 216] on div "Cross-zone Load Balancing" at bounding box center [457, 224] width 389 height 25
click at [263, 209] on input "b. Cross-zone [GEOGRAPHIC_DATA]" at bounding box center [263, 205] width 0 height 8
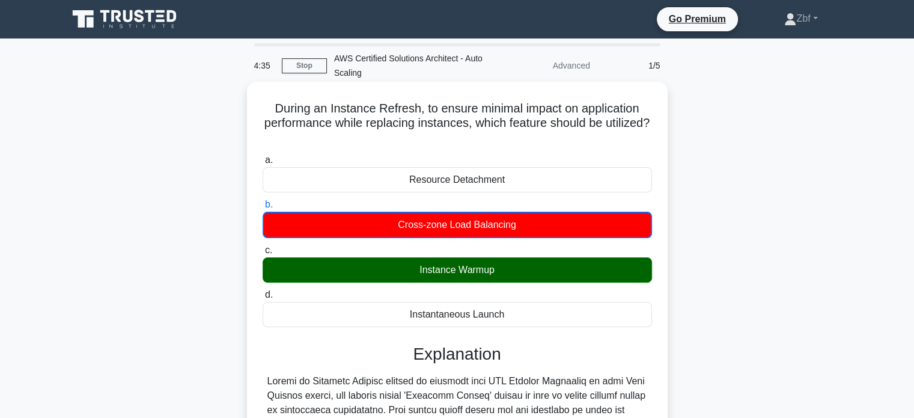
drag, startPoint x: 266, startPoint y: 103, endPoint x: 522, endPoint y: 323, distance: 336.7
click at [522, 323] on div "During an Instance Refresh, to ensure minimal impact on application performance…" at bounding box center [457, 365] width 411 height 556
copy div "During an Instance Refresh, to ensure minimal impact on application performance…"
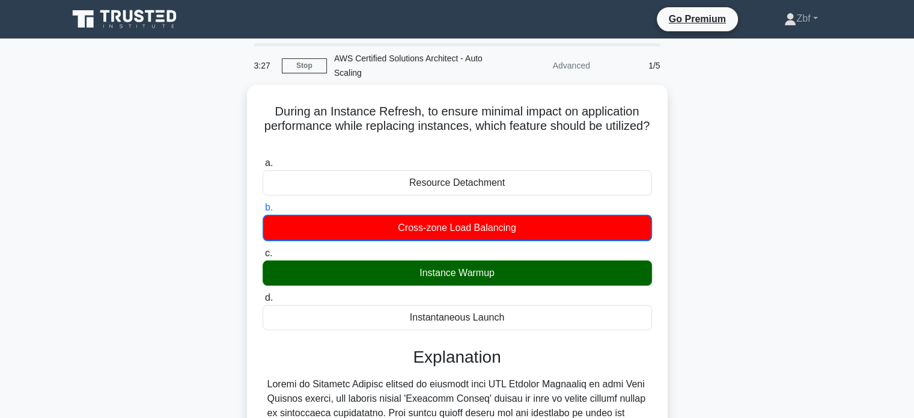
click at [728, 125] on div "During an Instance Refresh, to ensure minimal impact on application performance…" at bounding box center [457, 375] width 793 height 580
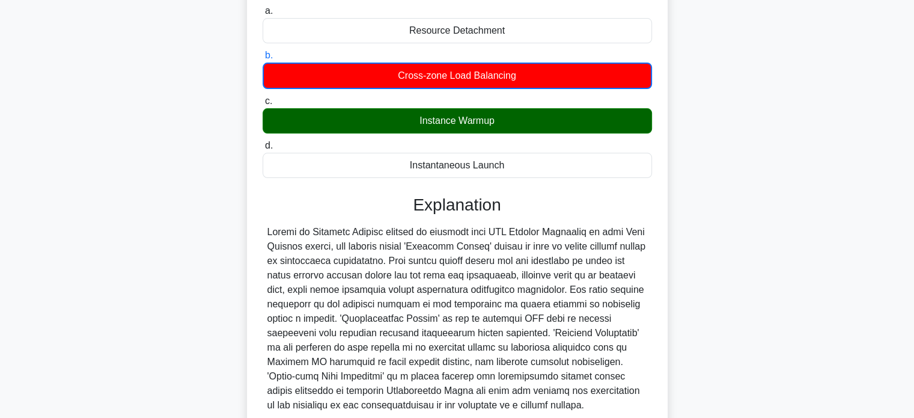
scroll to position [251, 0]
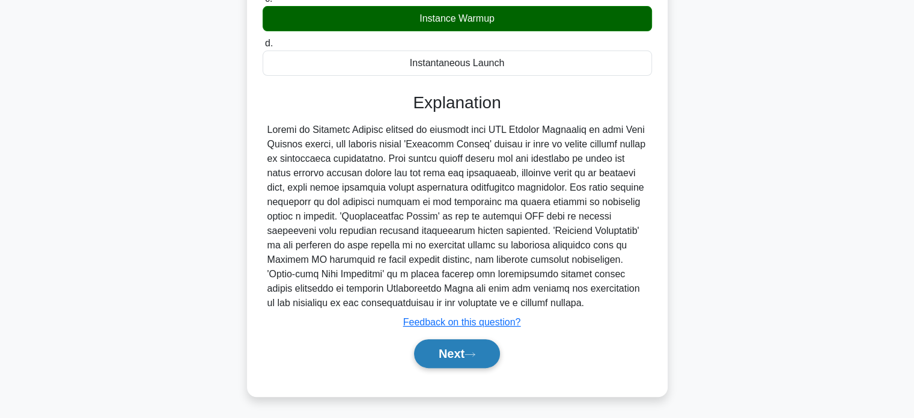
click at [460, 350] on button "Next" at bounding box center [457, 353] width 86 height 29
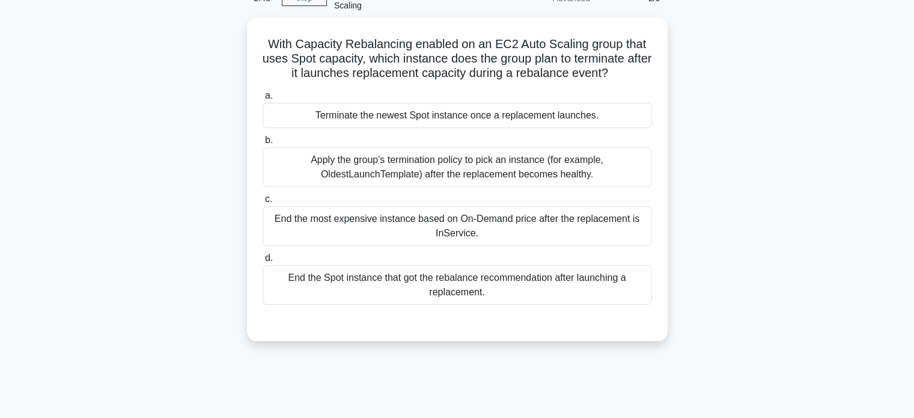
scroll to position [50, 0]
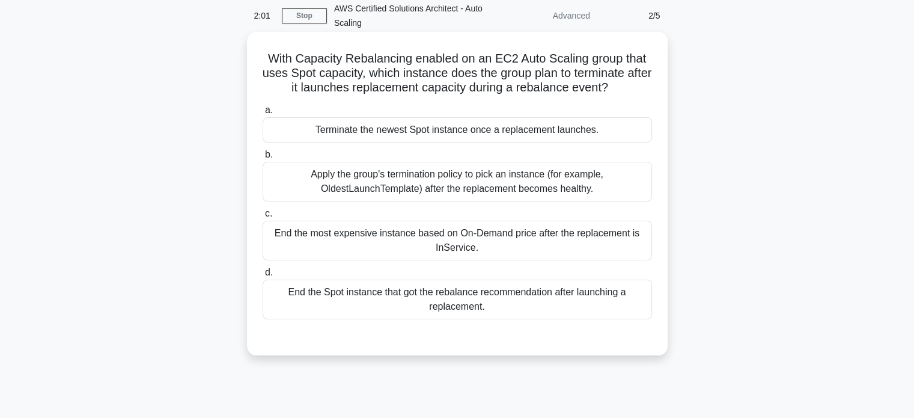
click at [534, 290] on div "End the Spot instance that got the rebalance recommendation after launching a r…" at bounding box center [457, 299] width 389 height 40
click at [263, 276] on input "d. End the Spot instance that got the rebalance recommendation after launching …" at bounding box center [263, 273] width 0 height 8
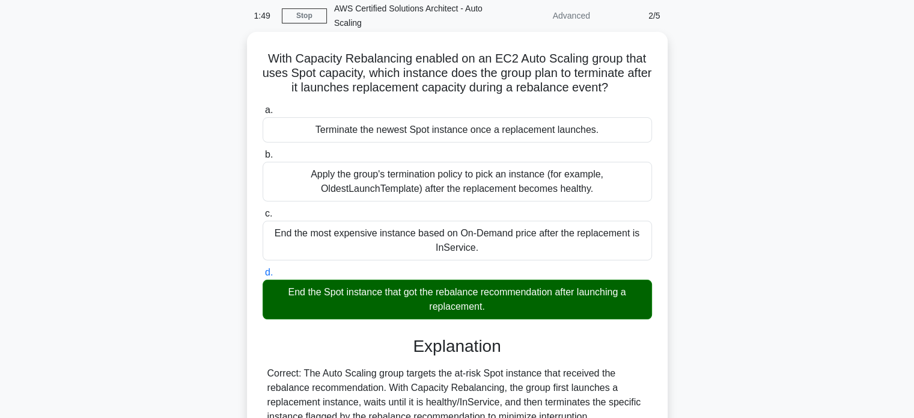
drag, startPoint x: 266, startPoint y: 57, endPoint x: 499, endPoint y: 307, distance: 341.1
click at [499, 307] on div "With Capacity Rebalancing enabled on an EC2 Auto Scaling group that uses Spot c…" at bounding box center [457, 336] width 411 height 598
copy div "With Capacity Rebalancing enabled on an EC2 Auto Scaling group that uses Spot c…"
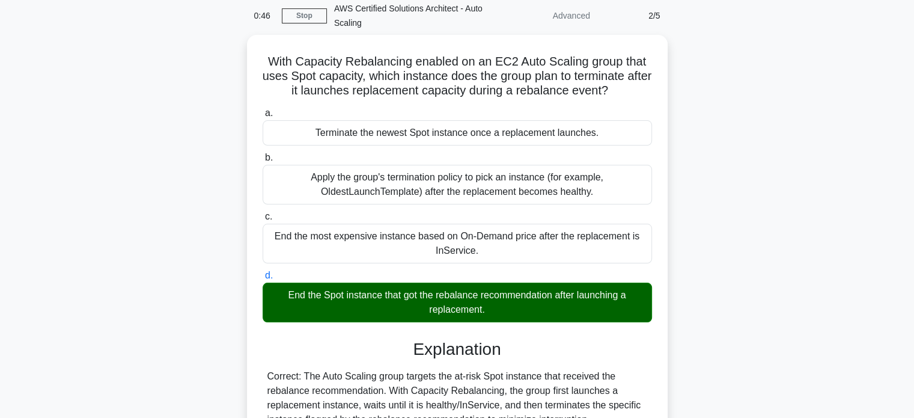
click at [768, 100] on div "With Capacity Rebalancing enabled on an EC2 Auto Scaling group that uses Spot c…" at bounding box center [457, 346] width 793 height 622
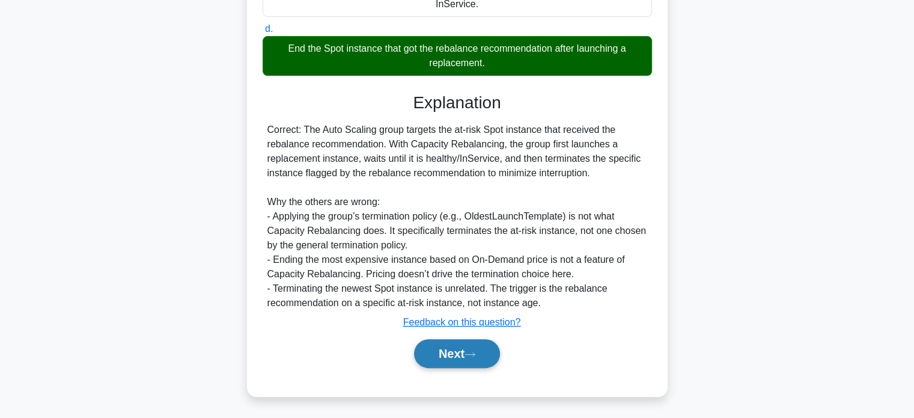
click at [484, 348] on button "Next" at bounding box center [457, 353] width 86 height 29
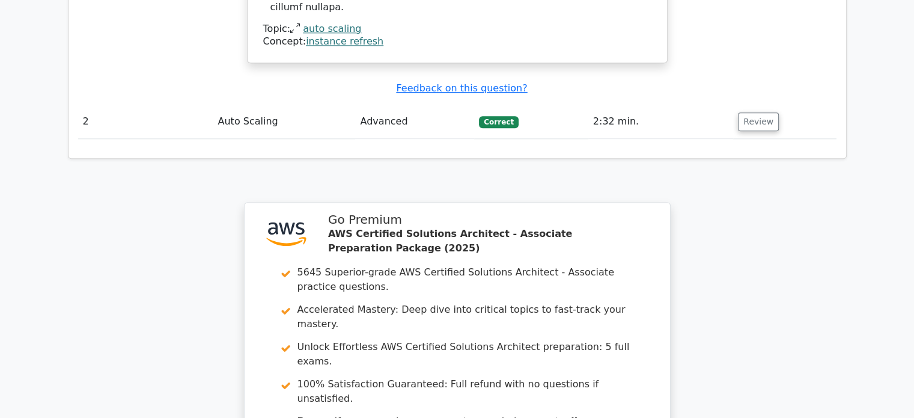
scroll to position [1682, 0]
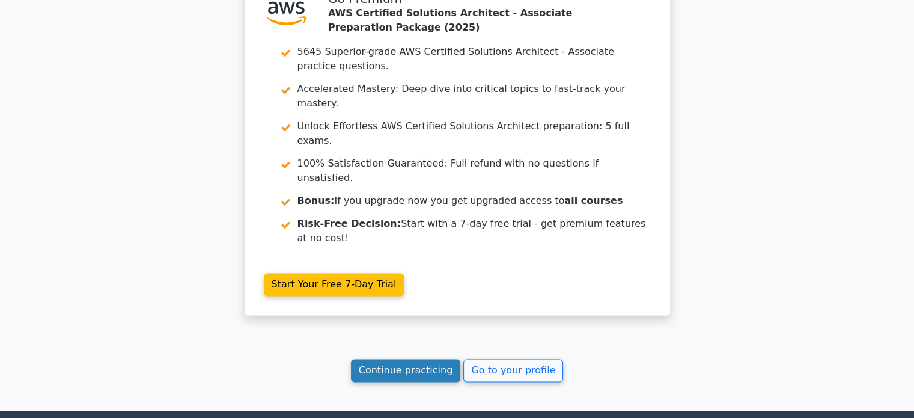
drag, startPoint x: 432, startPoint y: 247, endPoint x: 396, endPoint y: 234, distance: 38.4
click at [396, 359] on link "Continue practicing" at bounding box center [406, 370] width 110 height 23
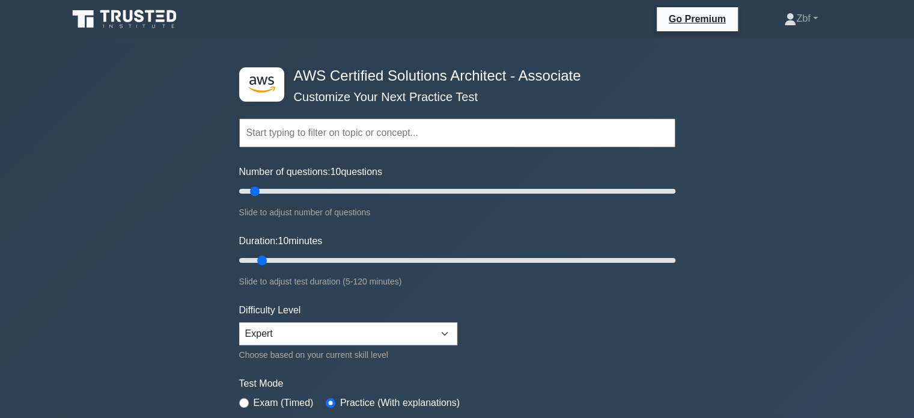
click at [895, 242] on div ".st0{fill:#252F3E;} .st1{fill-rule:evenodd;clip-rule:evenodd;fill:#FF9900;} AWS…" at bounding box center [457, 399] width 914 height 722
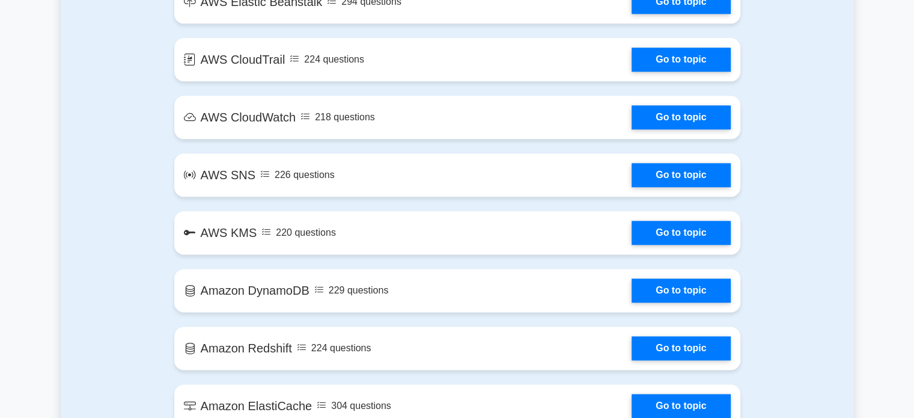
scroll to position [1827, 0]
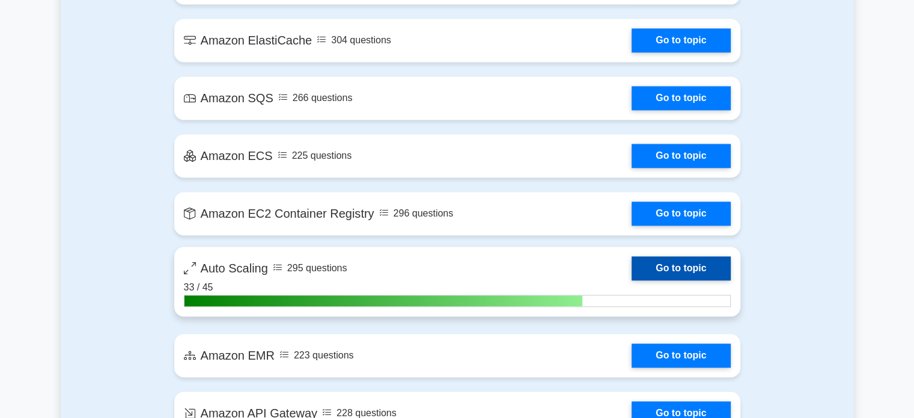
click at [667, 262] on link "Go to topic" at bounding box center [681, 268] width 99 height 24
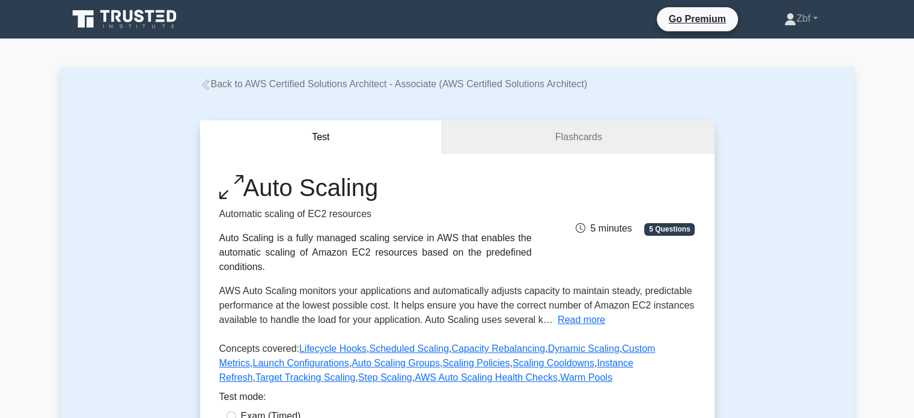
scroll to position [365, 0]
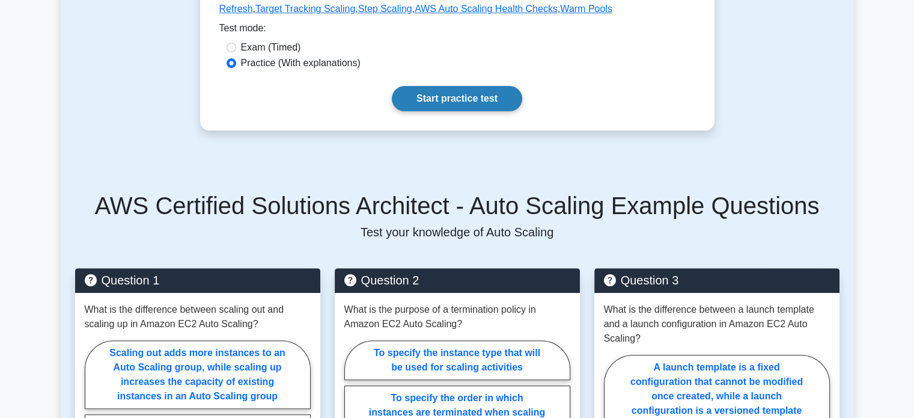
click at [490, 107] on link "Start practice test" at bounding box center [457, 98] width 130 height 25
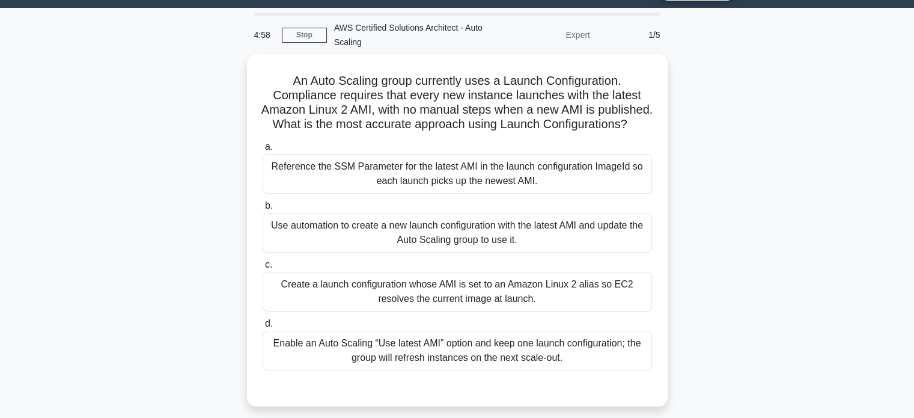
scroll to position [32, 0]
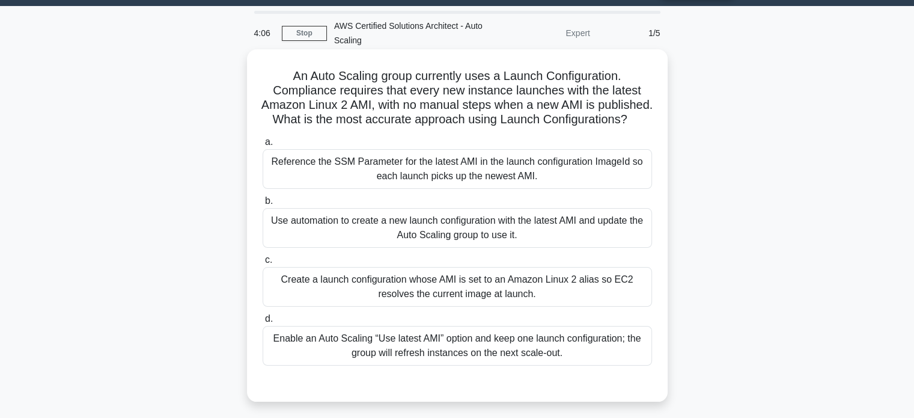
click at [475, 352] on div "Enable an Auto Scaling “Use latest AMI” option and keep one launch configuratio…" at bounding box center [457, 346] width 389 height 40
click at [263, 323] on input "d. Enable an Auto Scaling “Use latest AMI” option and keep one launch configura…" at bounding box center [263, 319] width 0 height 8
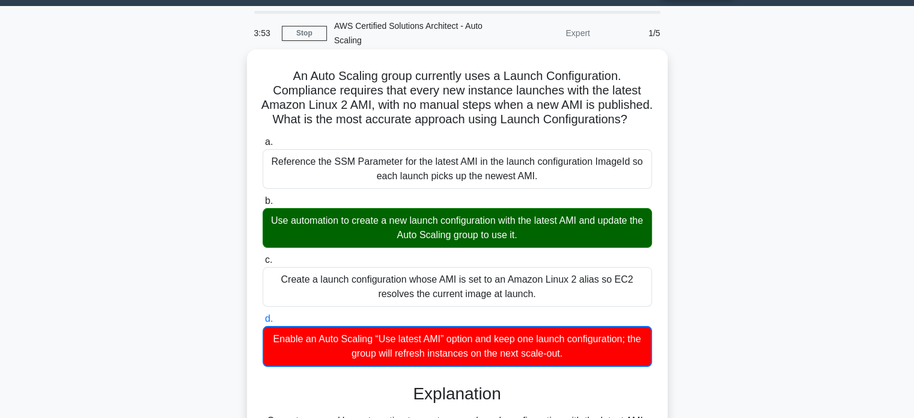
drag, startPoint x: 289, startPoint y: 75, endPoint x: 598, endPoint y: 369, distance: 426.4
click at [598, 369] on div "An Auto Scaling group currently uses a Launch Configuration. Compliance require…" at bounding box center [457, 411] width 411 height 715
copy div "An Auto Scaling group currently uses a Launch Configuration. Compliance require…"
